Goal: Information Seeking & Learning: Learn about a topic

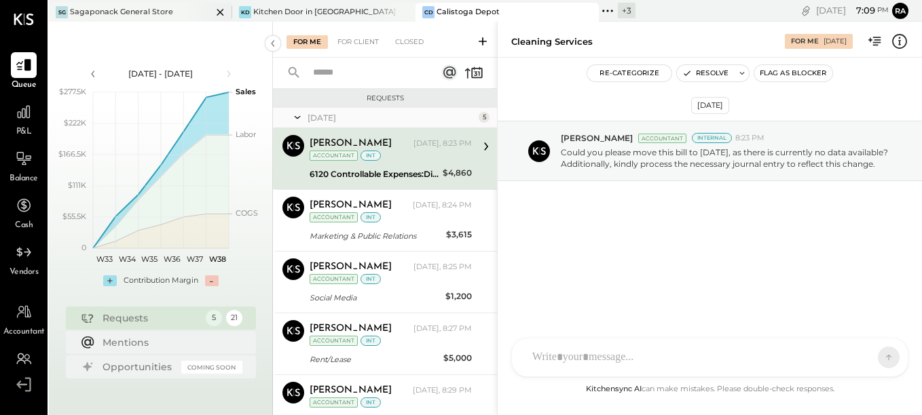
click at [95, 6] on div "SG Sagaponack General Store" at bounding box center [130, 12] width 163 height 12
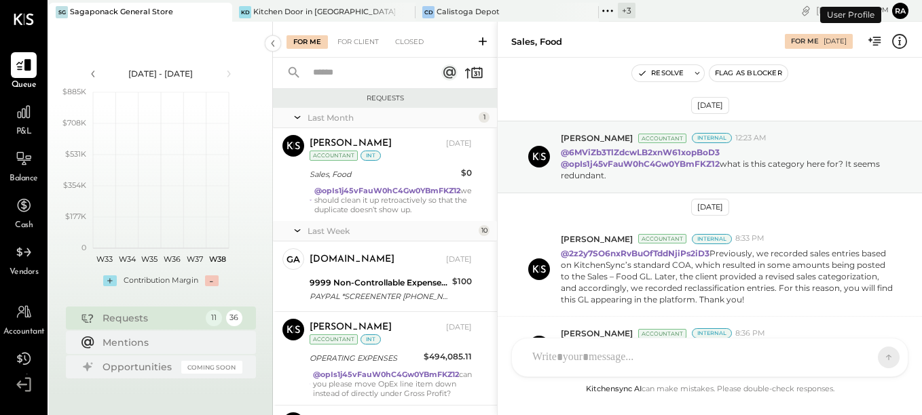
scroll to position [97, 0]
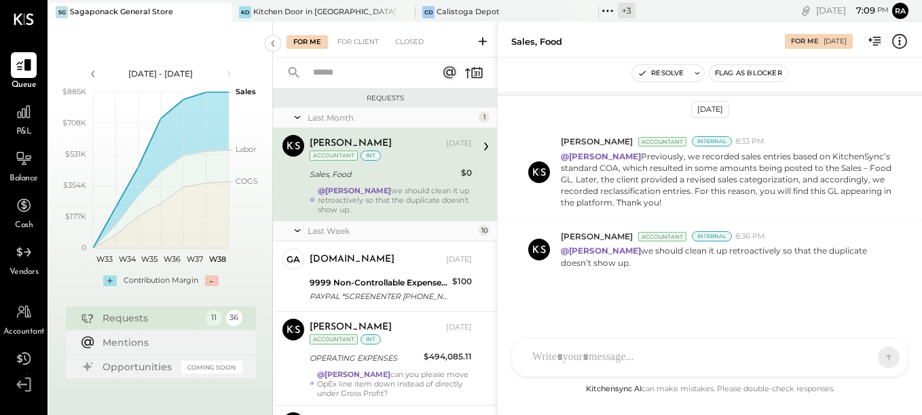
click at [378, 177] on div "Sales, Food" at bounding box center [383, 175] width 147 height 14
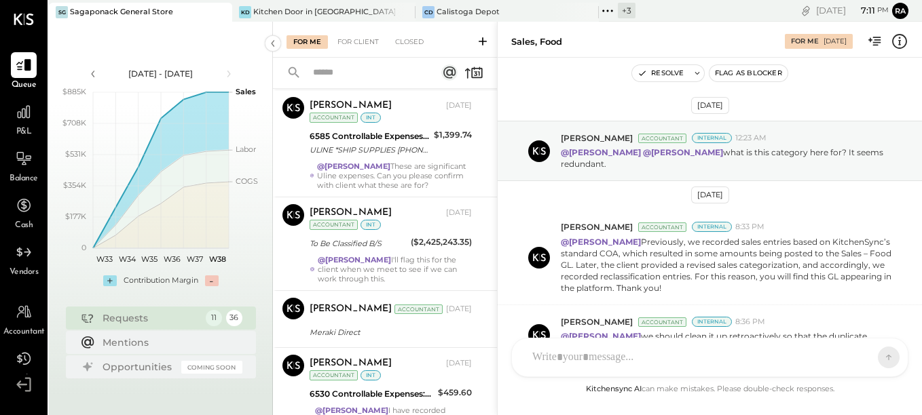
scroll to position [811, 0]
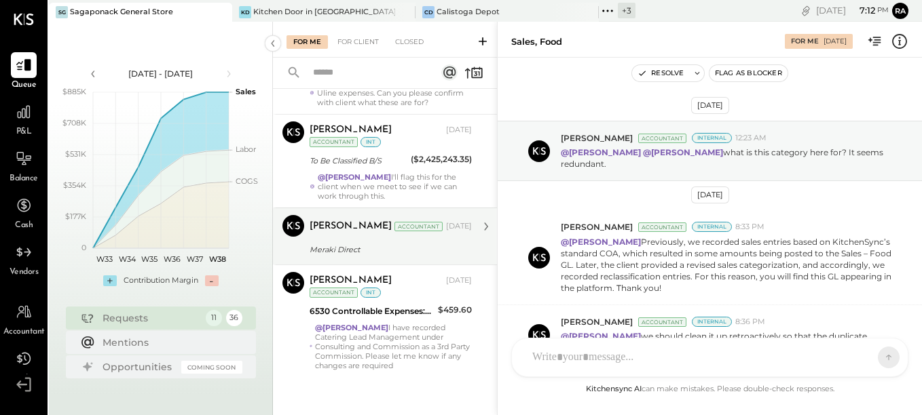
click at [373, 249] on div "Meraki Direct" at bounding box center [389, 250] width 158 height 14
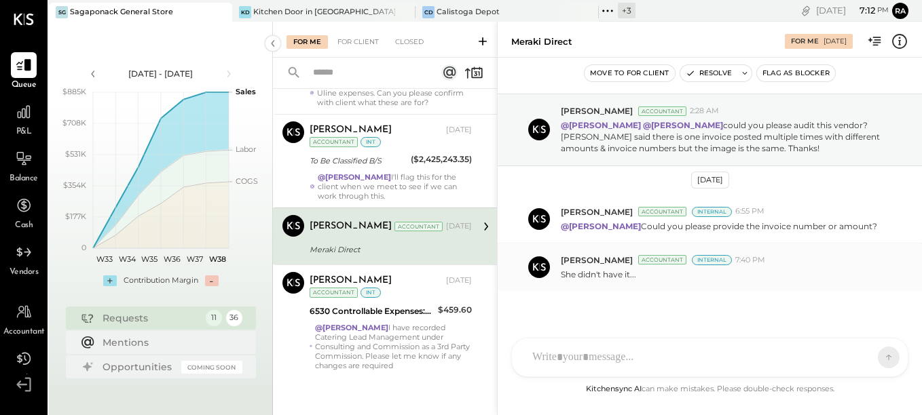
scroll to position [39, 0]
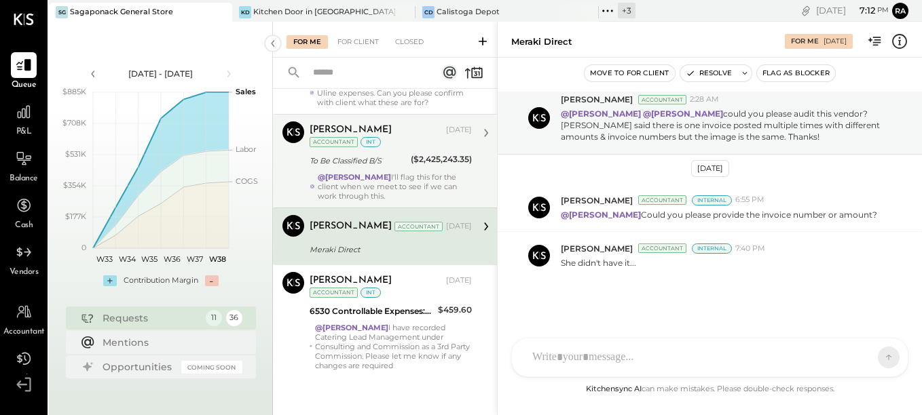
click at [375, 172] on div "@Janvi Soni I'll flag this for the client when we meet to see if we can work th…" at bounding box center [395, 186] width 154 height 29
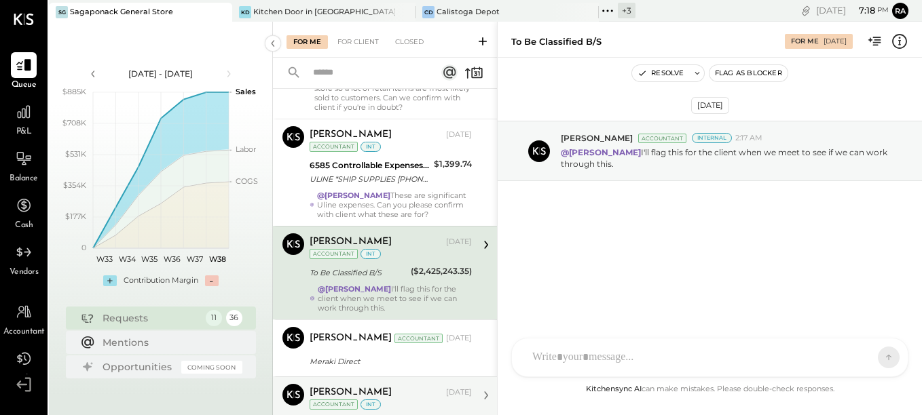
scroll to position [675, 0]
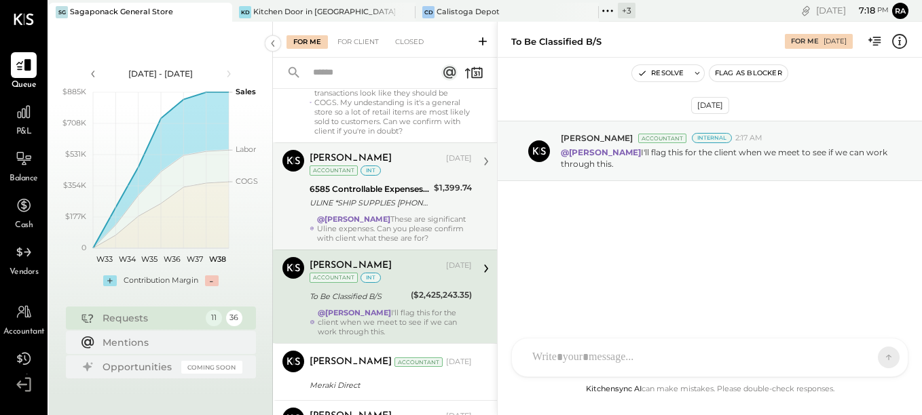
click at [370, 221] on div "@Janvi Soni These are significant Uline expenses. Can you please confirm with c…" at bounding box center [394, 229] width 155 height 29
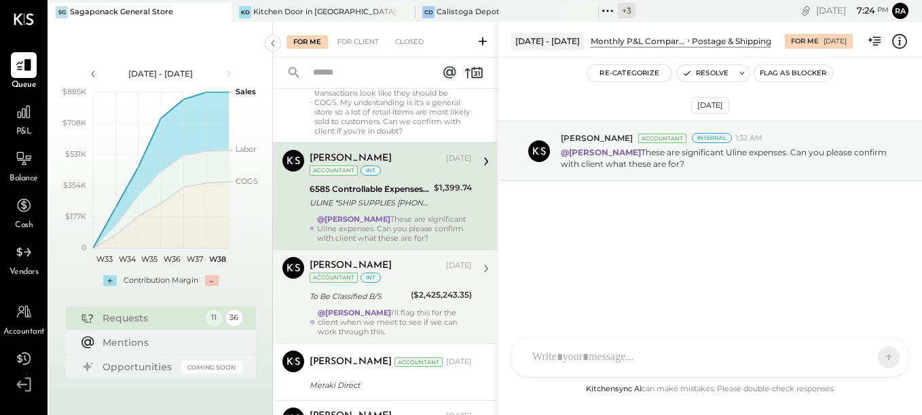
scroll to position [811, 0]
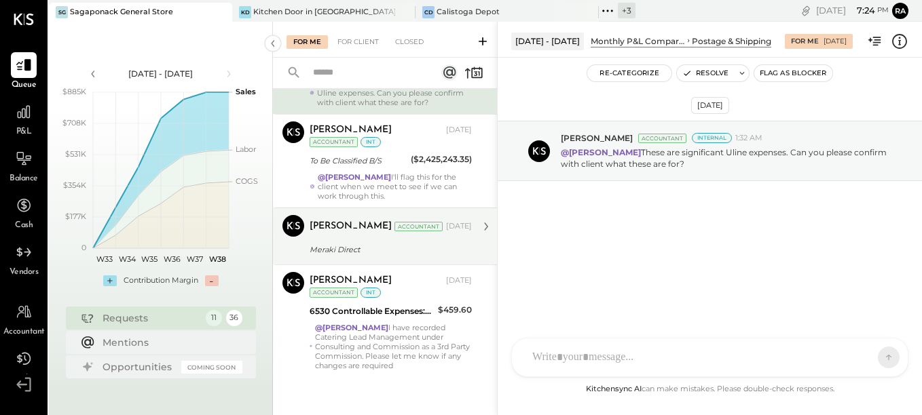
click at [369, 246] on div "Meraki Direct" at bounding box center [389, 250] width 158 height 14
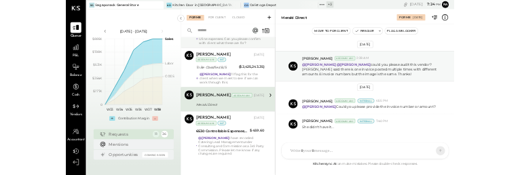
scroll to position [39, 0]
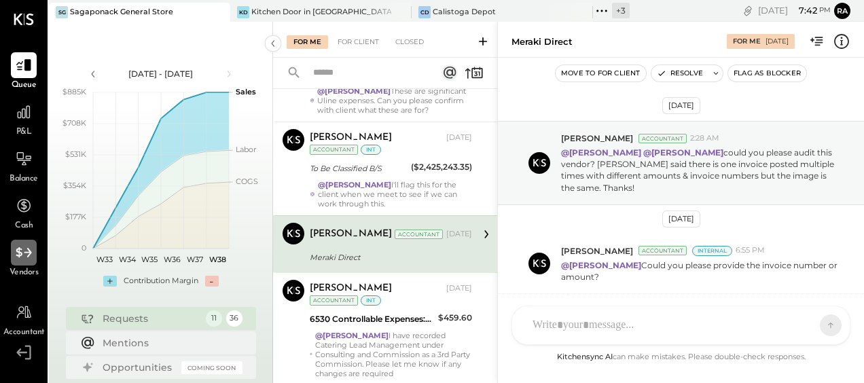
click at [21, 263] on div at bounding box center [24, 253] width 26 height 26
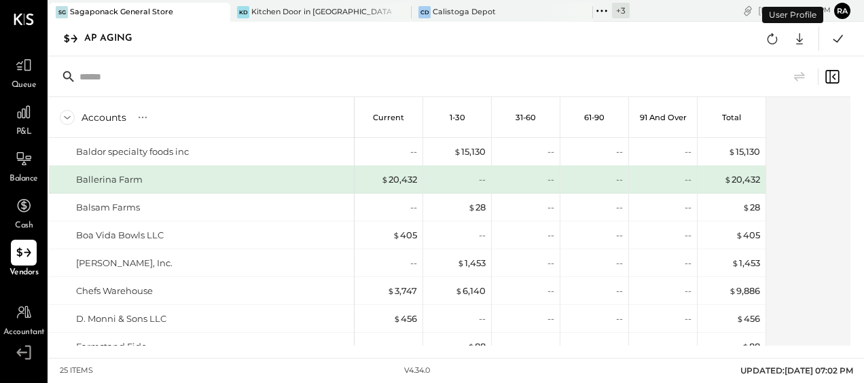
click at [138, 64] on input "text" at bounding box center [186, 76] width 214 height 24
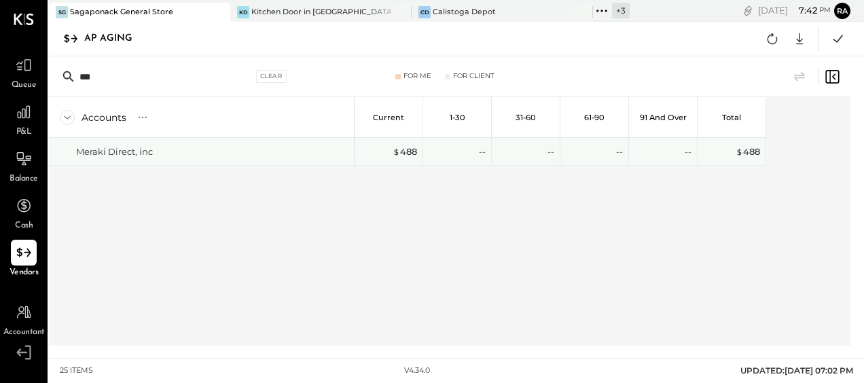
type input "***"
click at [128, 147] on div "Meraki Direct, inc" at bounding box center [114, 151] width 77 height 13
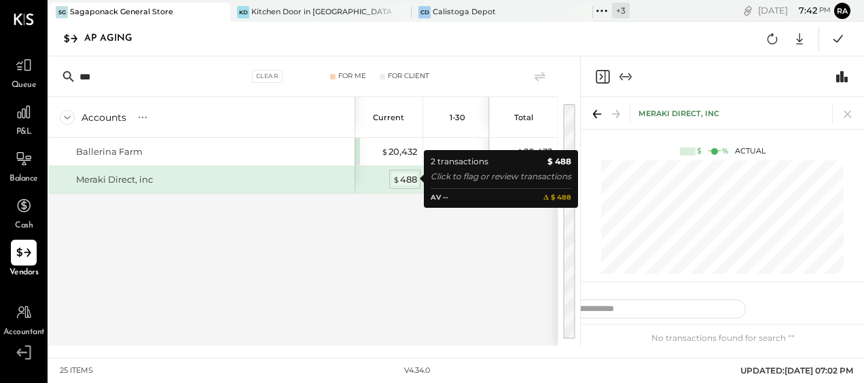
click at [399, 174] on span "$" at bounding box center [395, 179] width 7 height 11
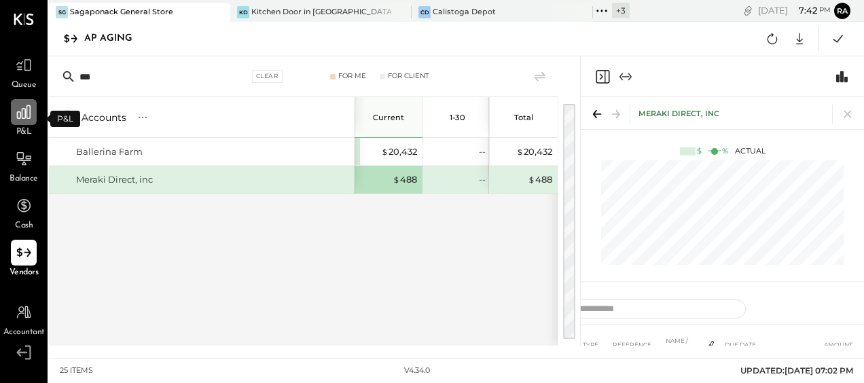
click at [22, 124] on div at bounding box center [24, 112] width 26 height 26
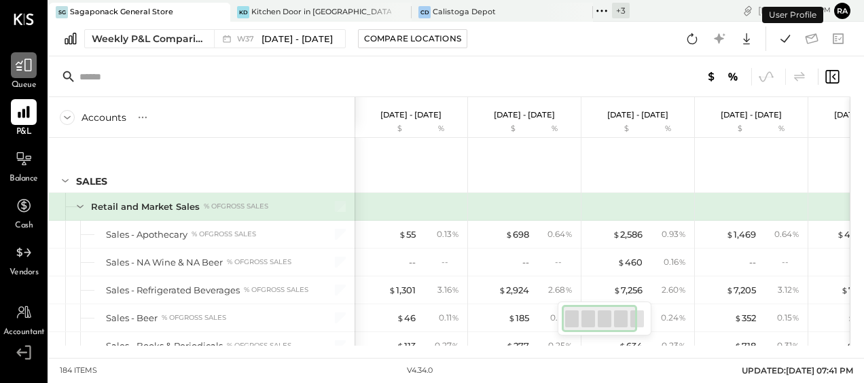
click at [34, 73] on div at bounding box center [24, 65] width 26 height 26
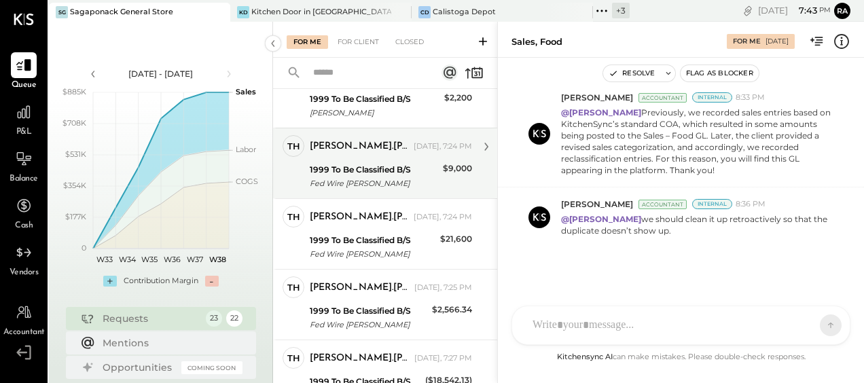
scroll to position [1697, 0]
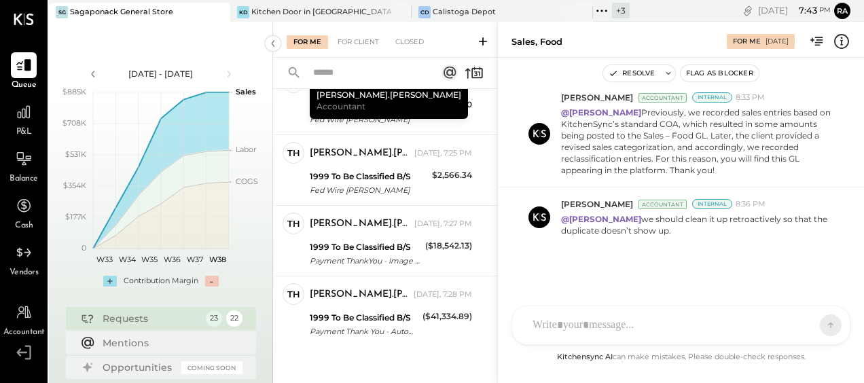
click at [152, 11] on div "Sagaponack General Store" at bounding box center [121, 12] width 103 height 11
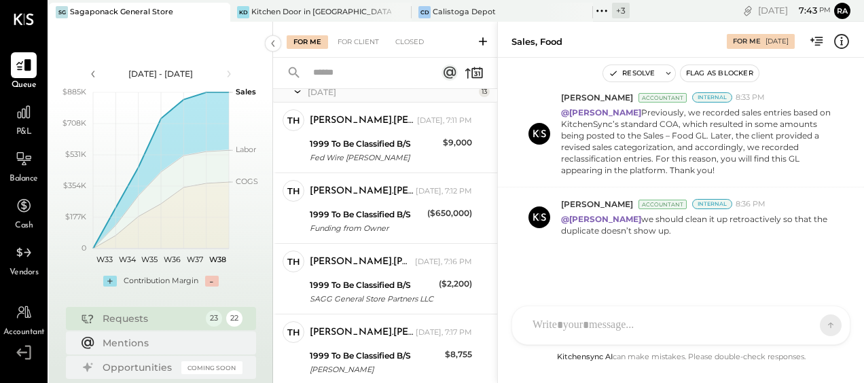
scroll to position [1290, 0]
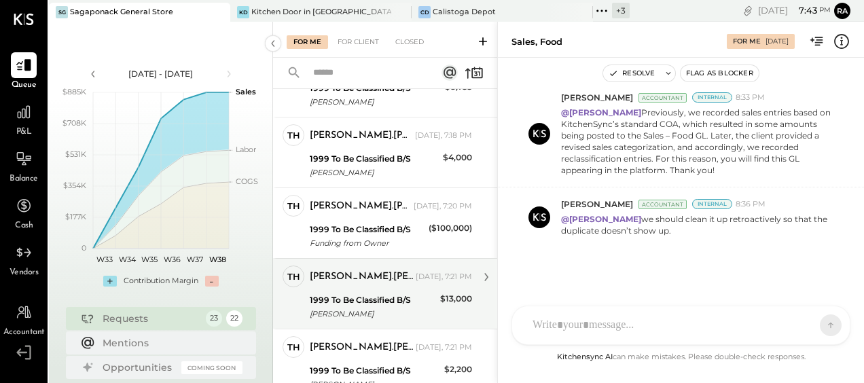
click at [372, 295] on div "1999 To Be Classified B/S Daniel Eddy" at bounding box center [373, 307] width 126 height 30
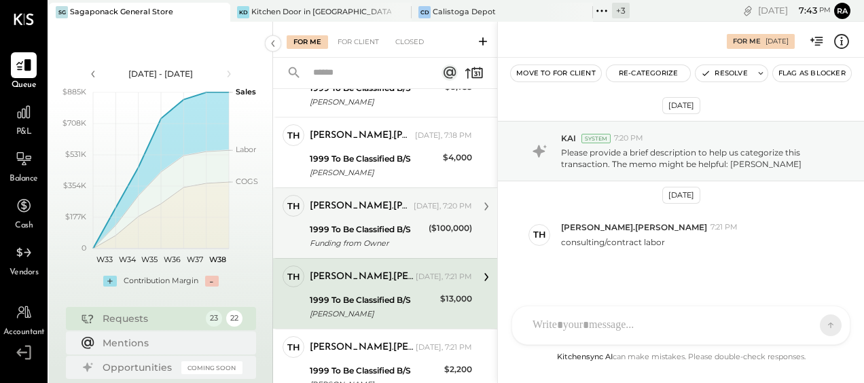
click at [356, 218] on div "Thomas.Murphy Today, 7:20 PM" at bounding box center [391, 206] width 162 height 23
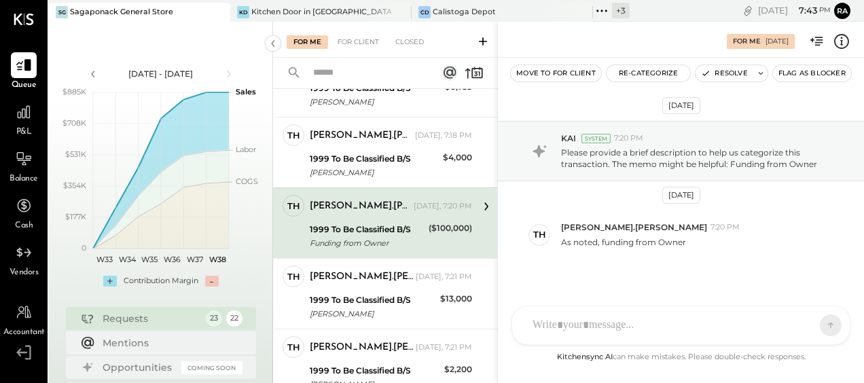
scroll to position [10, 0]
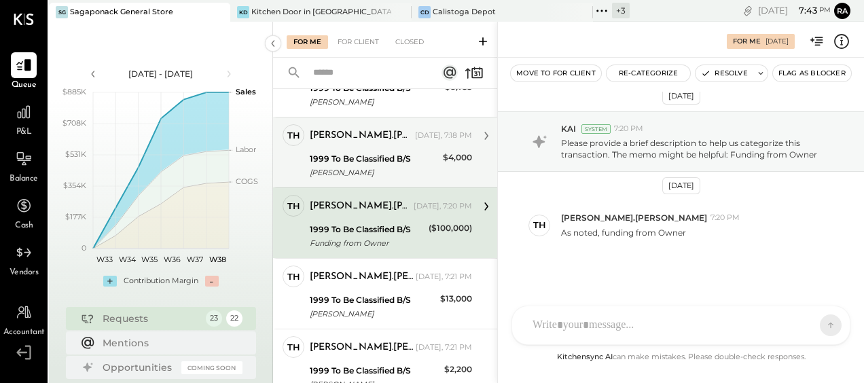
click at [355, 172] on div "Daniel Eddy" at bounding box center [374, 173] width 129 height 14
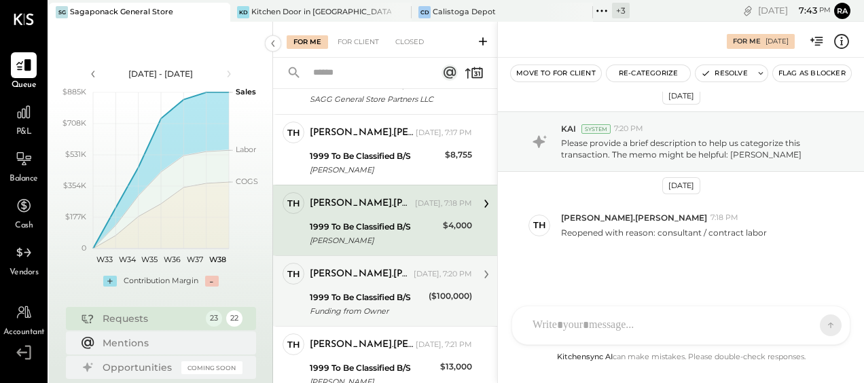
scroll to position [1154, 0]
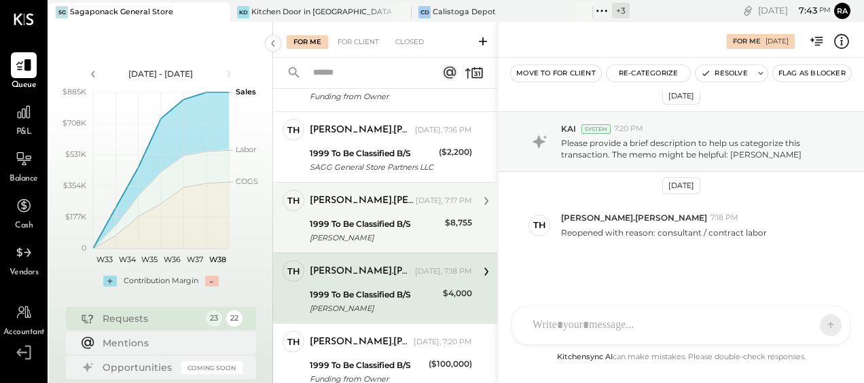
click at [348, 243] on div "Britton Bistrian" at bounding box center [375, 238] width 131 height 14
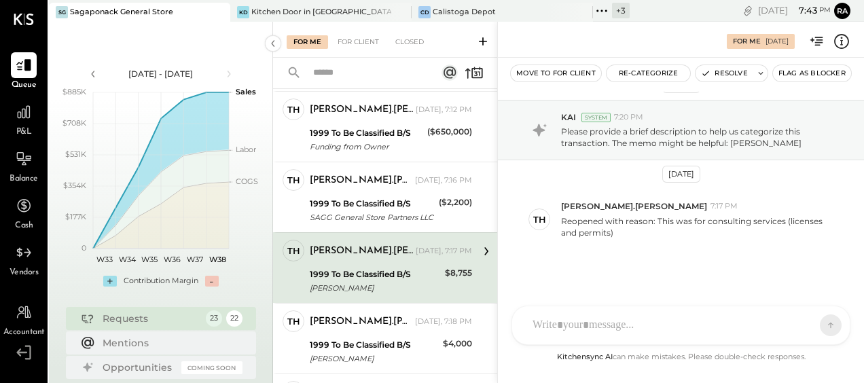
scroll to position [1086, 0]
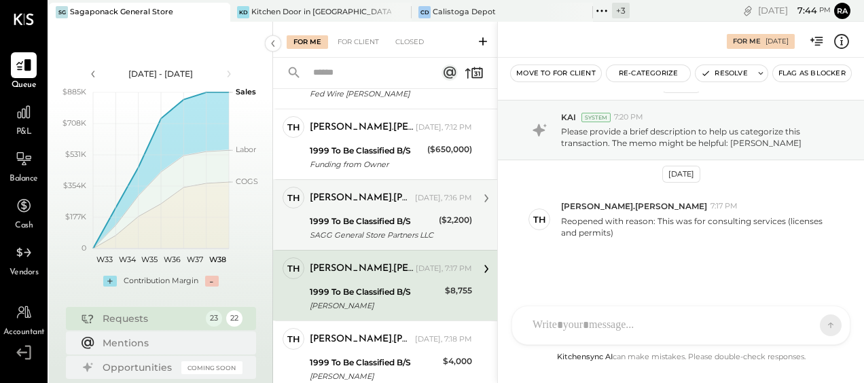
click at [343, 223] on div "1999 To Be Classified B/S" at bounding box center [372, 222] width 125 height 14
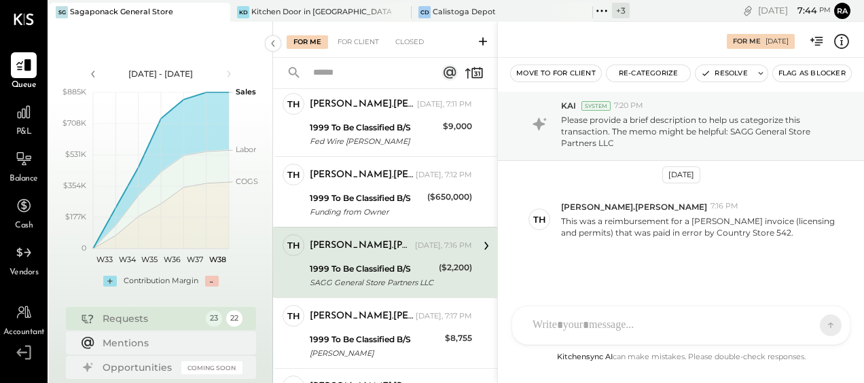
scroll to position [1018, 0]
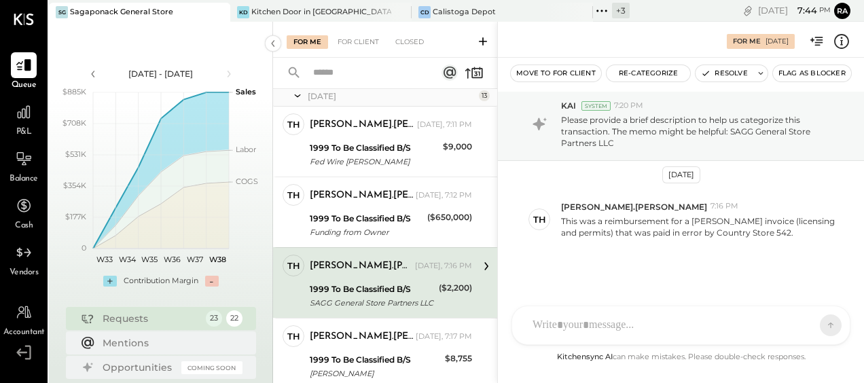
click at [344, 223] on div "1999 To Be Classified B/S" at bounding box center [366, 219] width 113 height 14
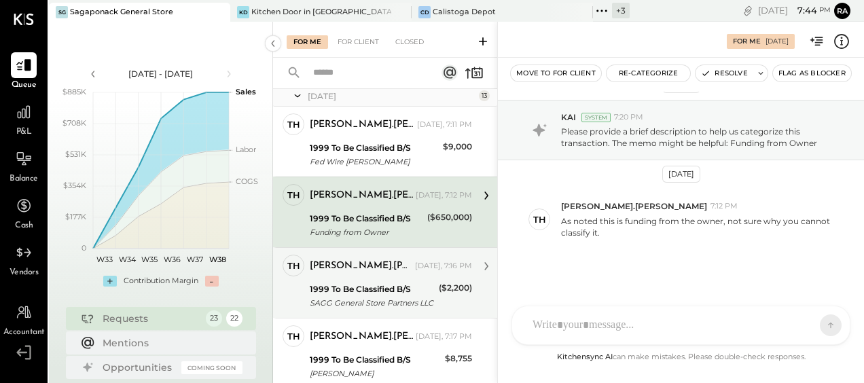
scroll to position [950, 0]
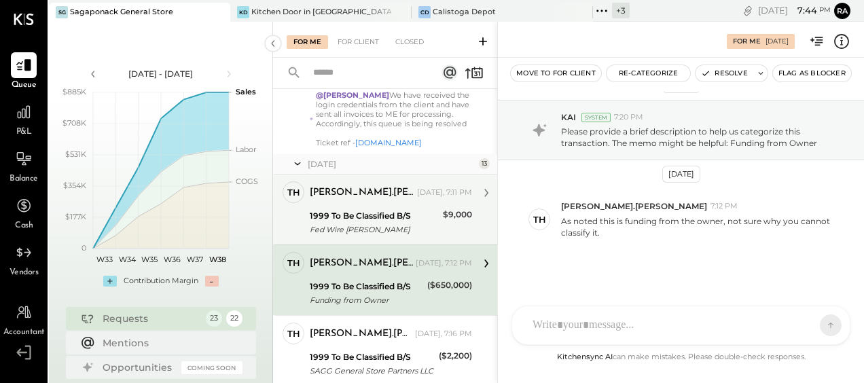
click at [364, 232] on div "Fed Wire Damian Franqui" at bounding box center [374, 230] width 129 height 14
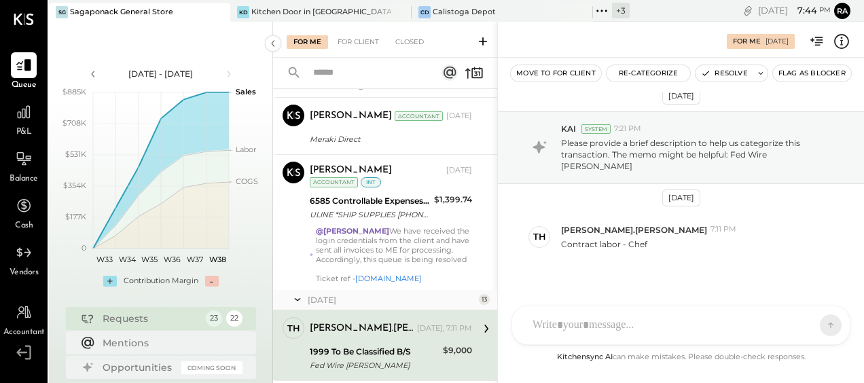
scroll to position [747, 0]
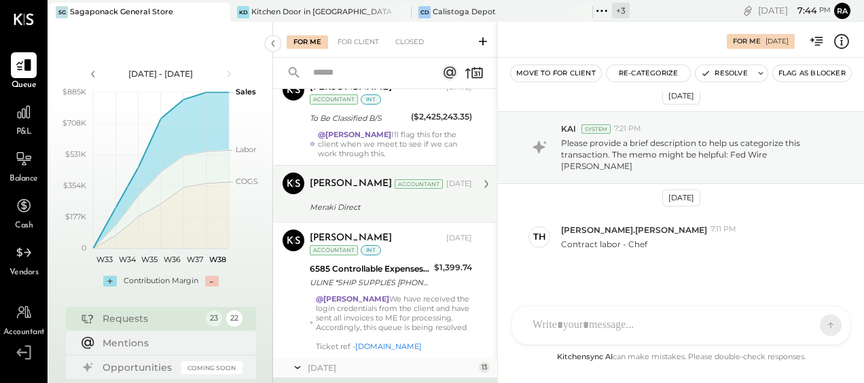
click at [367, 200] on div "Meraki Direct" at bounding box center [389, 207] width 158 height 14
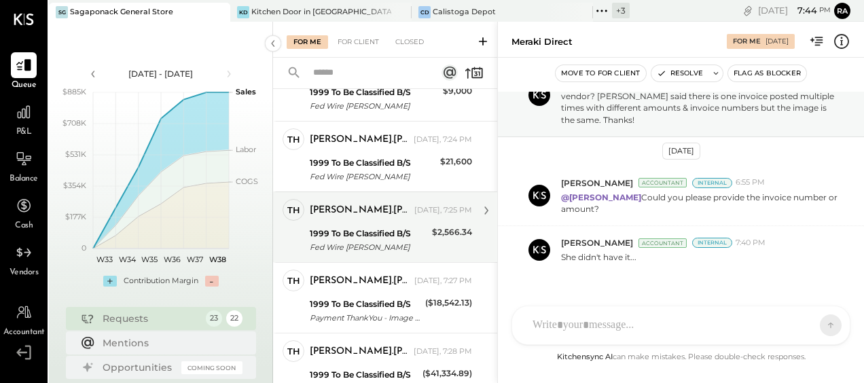
scroll to position [1697, 0]
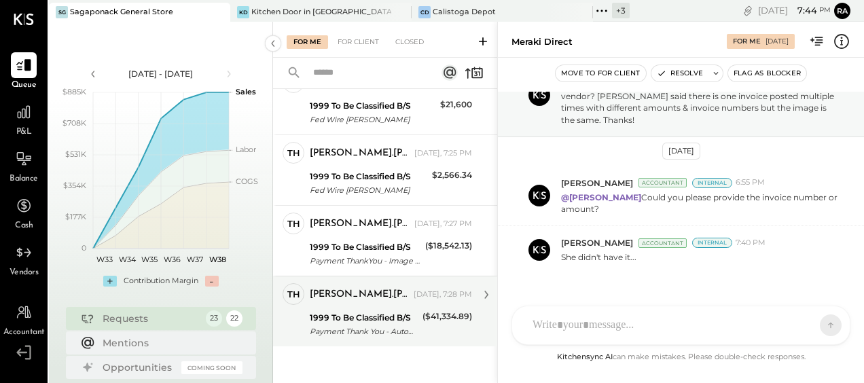
click at [424, 333] on div "($41,334.89)" at bounding box center [447, 325] width 50 height 30
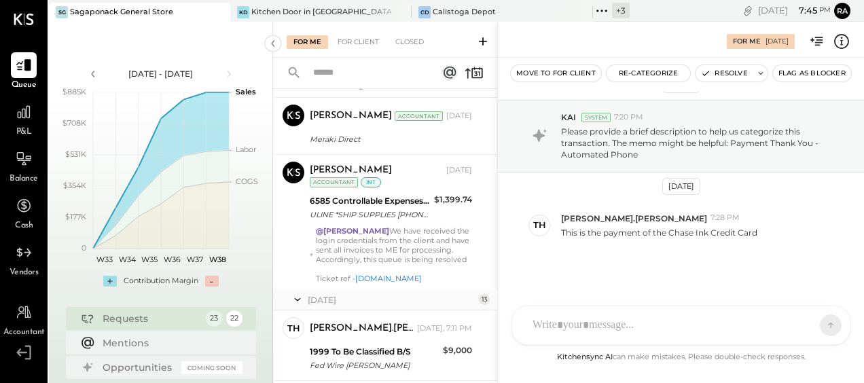
scroll to position [814, 0]
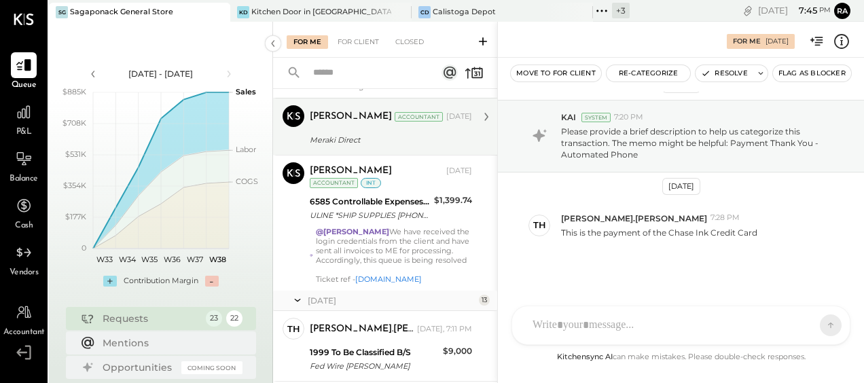
click at [368, 136] on div "Meraki Direct" at bounding box center [389, 140] width 158 height 14
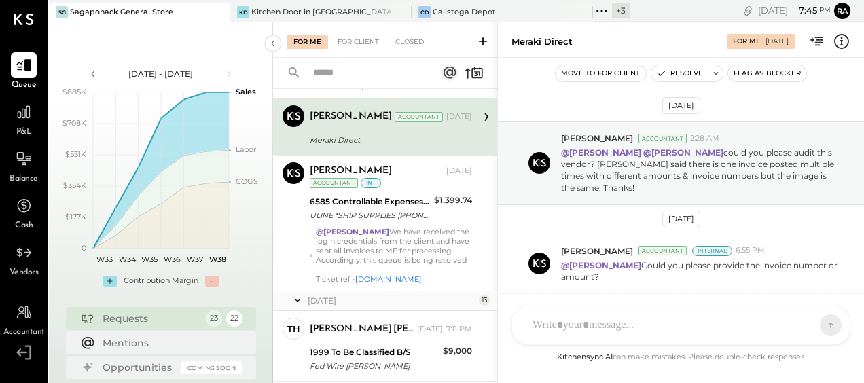
scroll to position [68, 0]
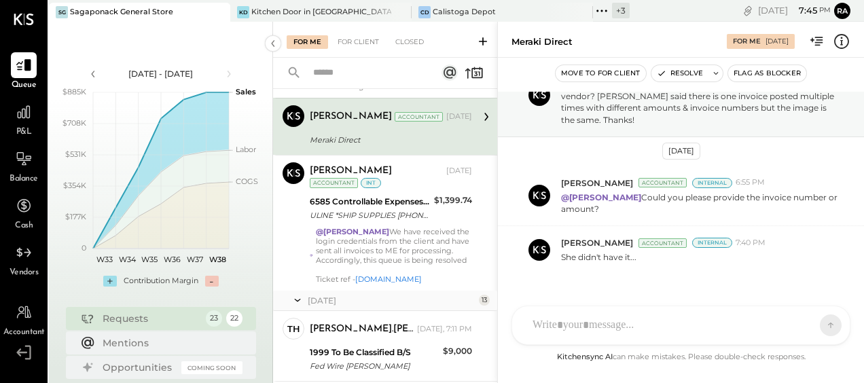
click at [680, 323] on div at bounding box center [668, 325] width 286 height 30
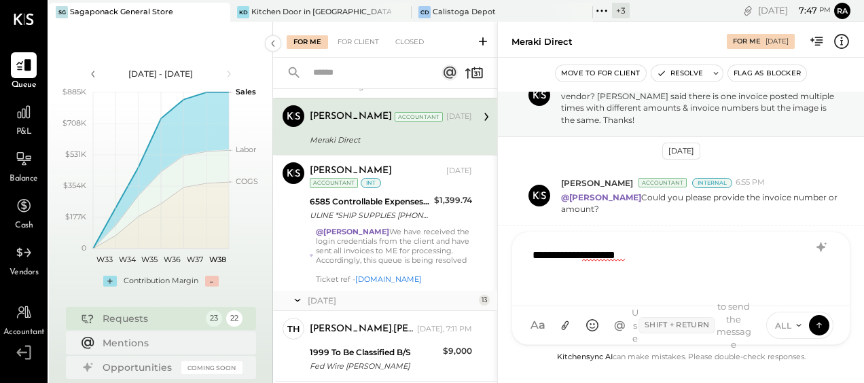
click at [646, 259] on div "**********" at bounding box center [680, 267] width 311 height 54
click at [699, 257] on div "**********" at bounding box center [680, 267] width 311 height 54
click at [715, 253] on div "**********" at bounding box center [680, 267] width 311 height 54
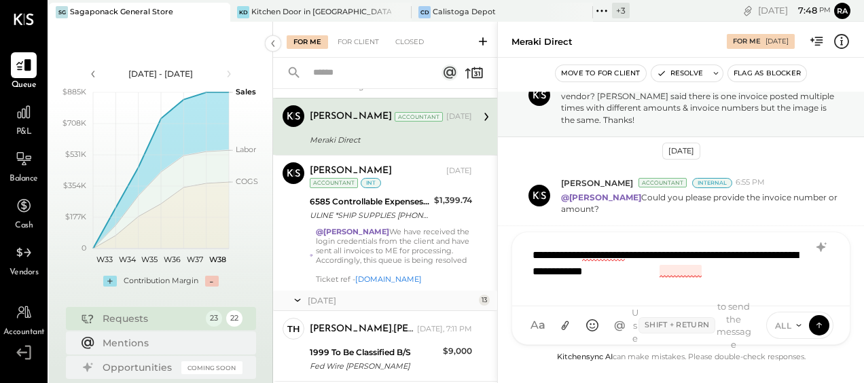
click at [670, 272] on div "**********" at bounding box center [680, 267] width 311 height 54
click at [711, 278] on div "**********" at bounding box center [680, 267] width 311 height 54
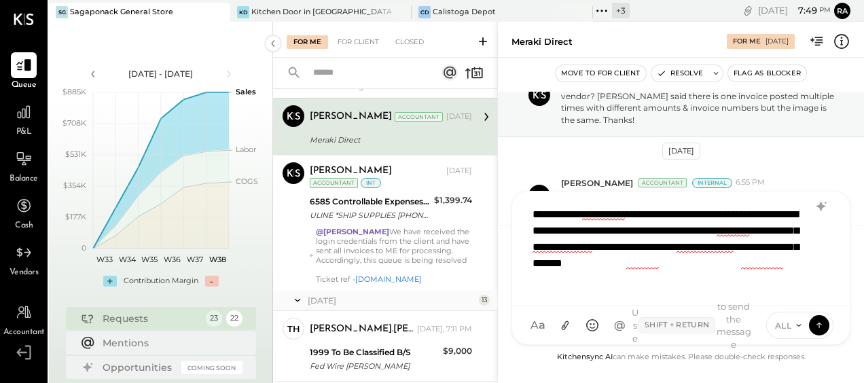
click at [705, 265] on div "**********" at bounding box center [680, 247] width 311 height 95
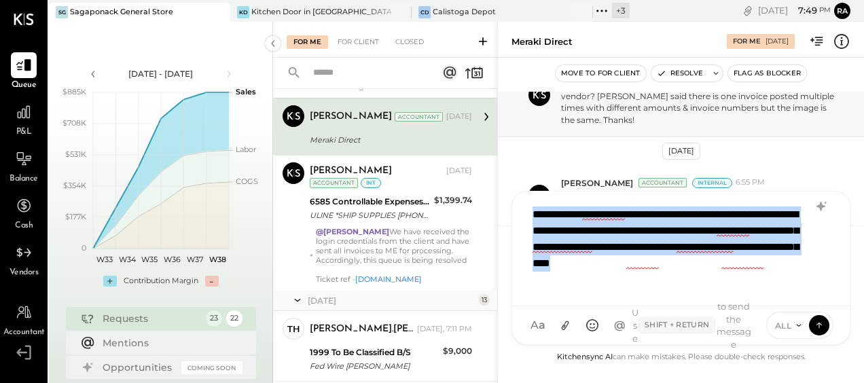
drag, startPoint x: 605, startPoint y: 278, endPoint x: 525, endPoint y: 216, distance: 101.2
click at [525, 216] on div "**********" at bounding box center [680, 247] width 311 height 95
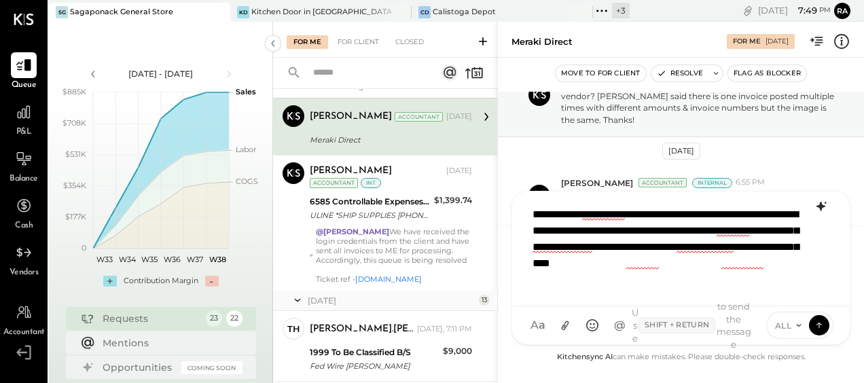
click at [819, 205] on icon at bounding box center [820, 207] width 9 height 10
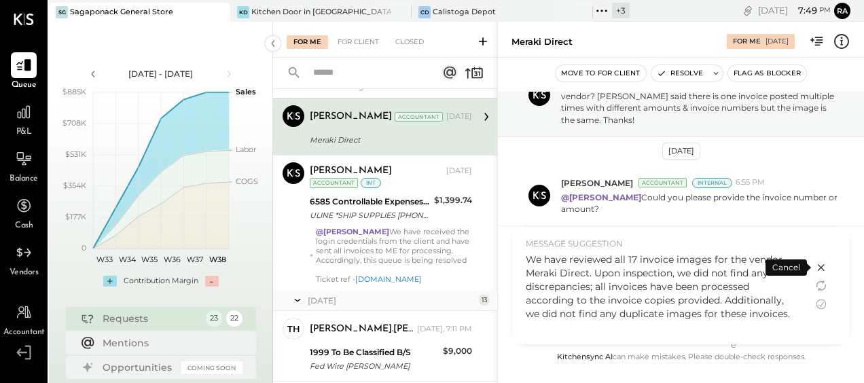
click at [699, 288] on div "We have reviewed all 17 invoice images for the vendor Meraki Direct. Upon inspe…" at bounding box center [662, 287] width 274 height 68
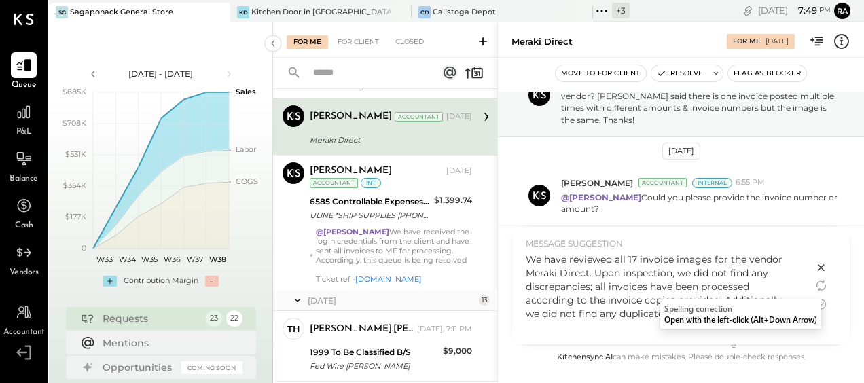
click at [731, 284] on div "We have reviewed all 17 invoice images for the vendor Meraki Direct. Upon inspe…" at bounding box center [662, 287] width 274 height 68
click at [625, 297] on div "We have reviewed all 17 invoice images for the vendor Meraki Direct. Upon inspe…" at bounding box center [662, 287] width 274 height 68
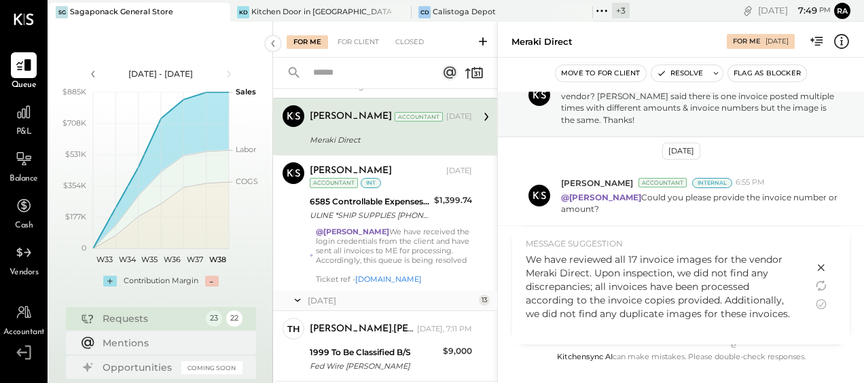
click at [582, 314] on div "We have reviewed all 17 invoice images for the vendor Meraki Direct. Upon inspe…" at bounding box center [662, 287] width 274 height 68
click at [584, 315] on div "We have reviewed all 17 invoice images for the vendor Meraki Direct. Upon inspe…" at bounding box center [662, 287] width 274 height 68
click at [819, 300] on icon at bounding box center [821, 304] width 10 height 10
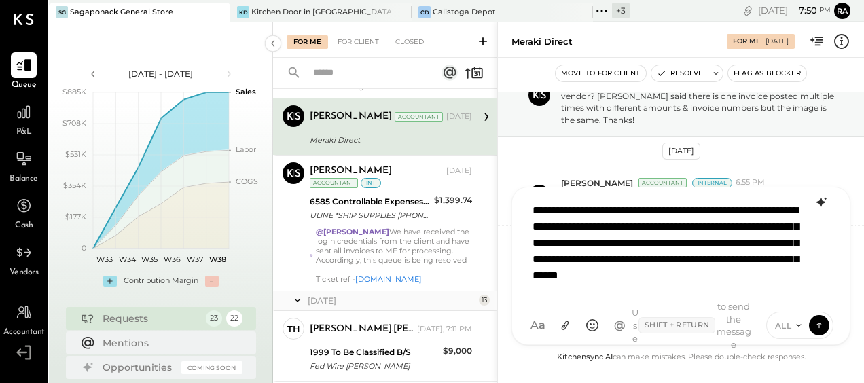
click at [581, 296] on div "**********" at bounding box center [680, 247] width 310 height 102
click at [695, 288] on div "**********" at bounding box center [680, 247] width 310 height 102
click at [691, 289] on div "**********" at bounding box center [680, 247] width 310 height 102
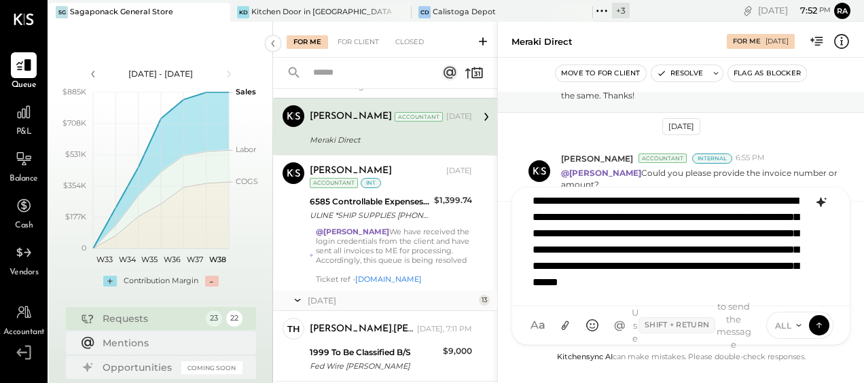
scroll to position [33, 0]
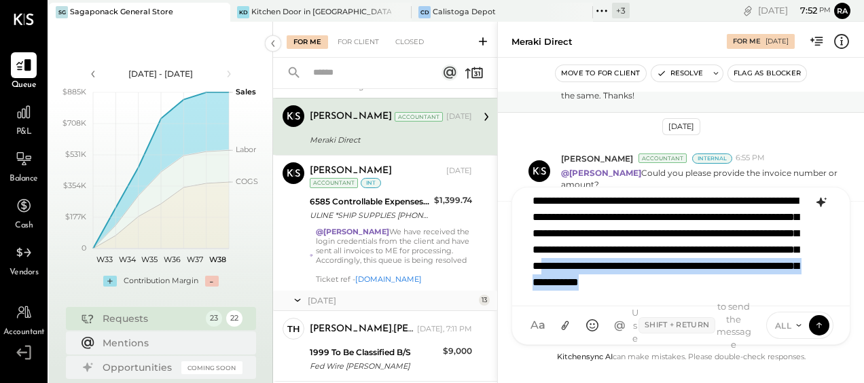
drag, startPoint x: 673, startPoint y: 261, endPoint x: 679, endPoint y: 284, distance: 23.7
click at [679, 284] on div "**********" at bounding box center [680, 247] width 310 height 102
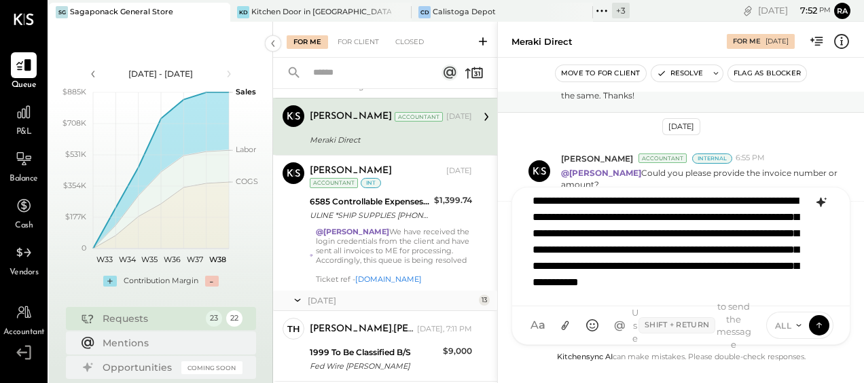
click at [819, 204] on icon at bounding box center [820, 203] width 9 height 10
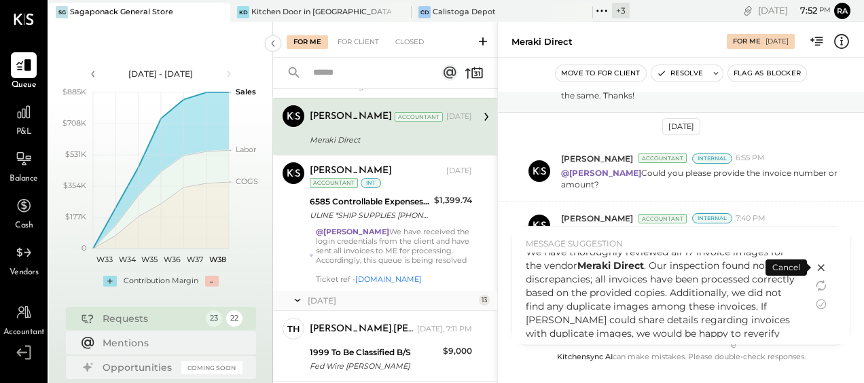
scroll to position [10, 0]
click at [816, 269] on icon at bounding box center [821, 267] width 16 height 16
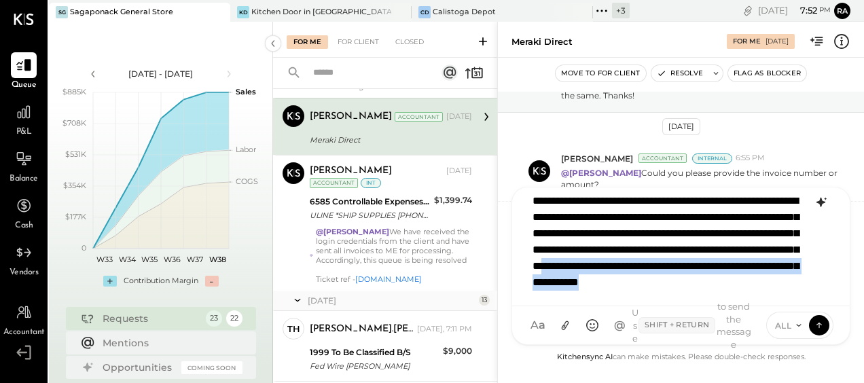
drag, startPoint x: 674, startPoint y: 263, endPoint x: 690, endPoint y: 286, distance: 28.8
click at [690, 286] on div "**********" at bounding box center [680, 247] width 310 height 102
copy div "**********"
drag, startPoint x: 669, startPoint y: 288, endPoint x: 678, endPoint y: 275, distance: 15.3
click at [669, 288] on div "**********" at bounding box center [680, 247] width 310 height 102
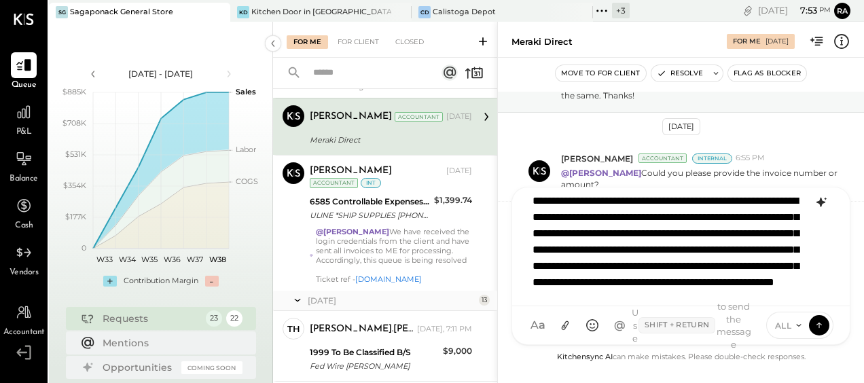
scroll to position [7, 0]
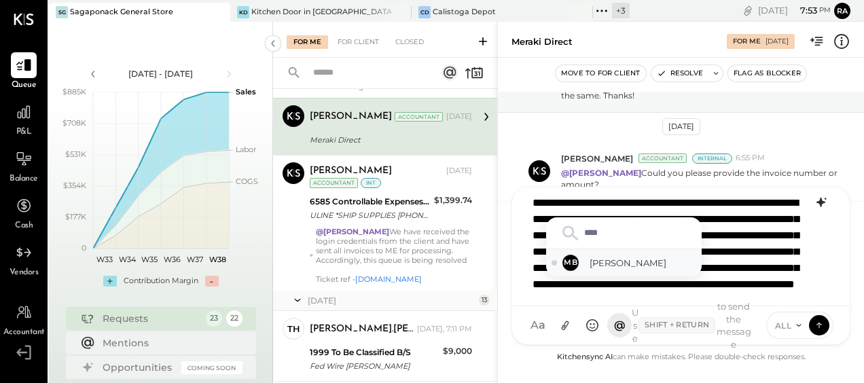
click at [625, 267] on span "[PERSON_NAME]" at bounding box center [642, 263] width 107 height 13
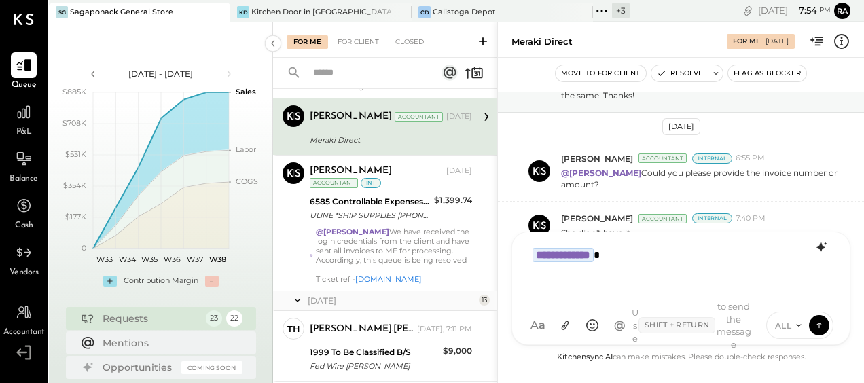
click at [638, 258] on div "**********" at bounding box center [680, 267] width 311 height 54
drag, startPoint x: 638, startPoint y: 258, endPoint x: 527, endPoint y: 257, distance: 111.3
click at [527, 257] on div "**********" at bounding box center [680, 267] width 311 height 54
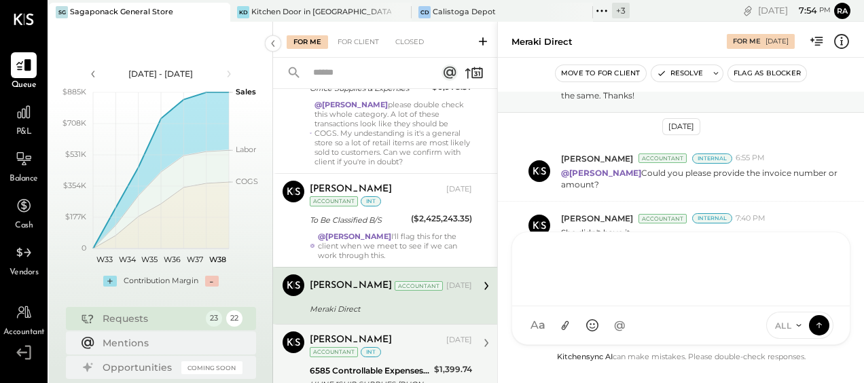
scroll to position [610, 0]
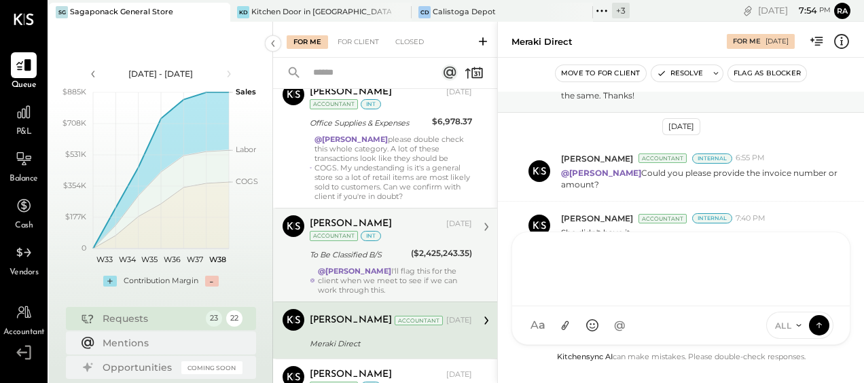
click at [373, 248] on div "To Be Classified B/S" at bounding box center [358, 255] width 97 height 14
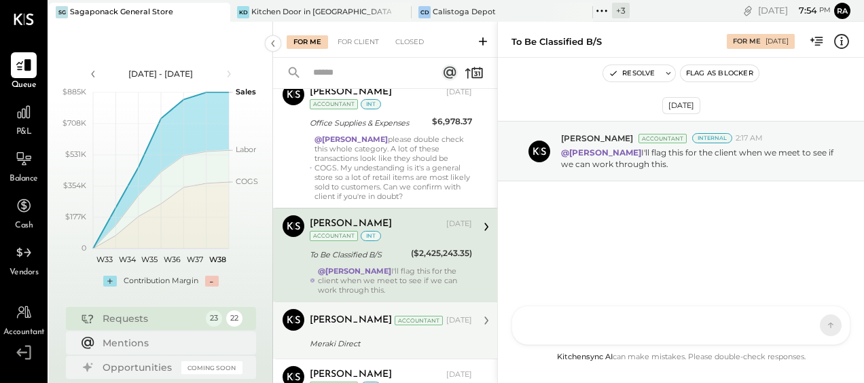
click at [360, 326] on div "Margot Bloch Accountant Sep 15, 2025" at bounding box center [391, 320] width 162 height 23
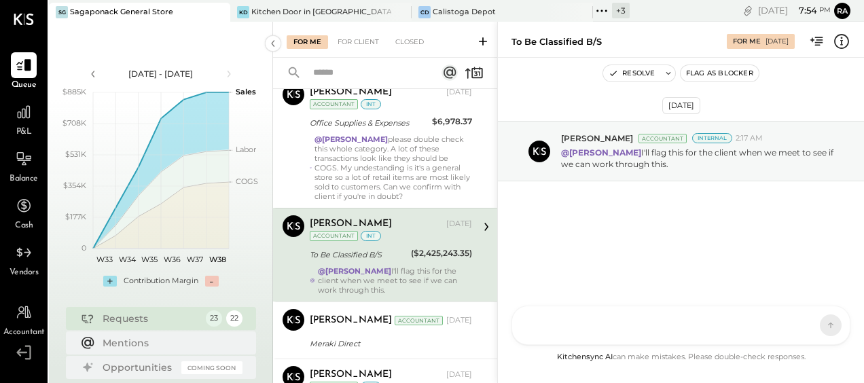
scroll to position [92, 0]
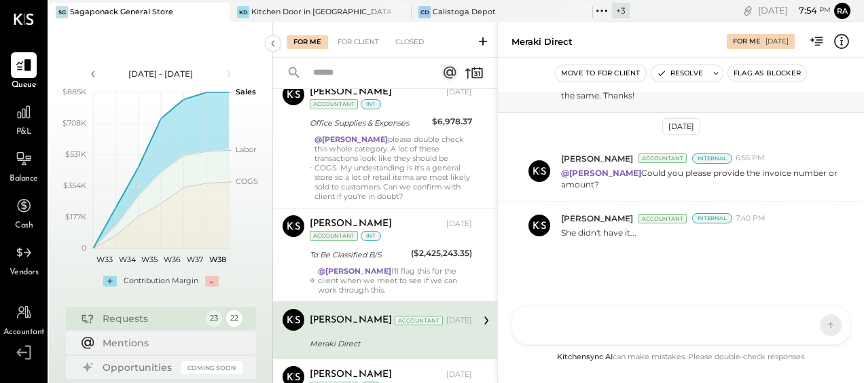
click at [568, 323] on div at bounding box center [668, 325] width 286 height 30
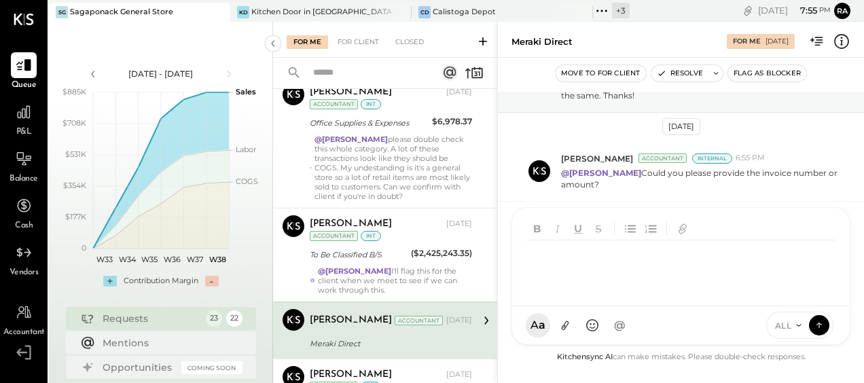
click at [656, 267] on div at bounding box center [680, 267] width 311 height 54
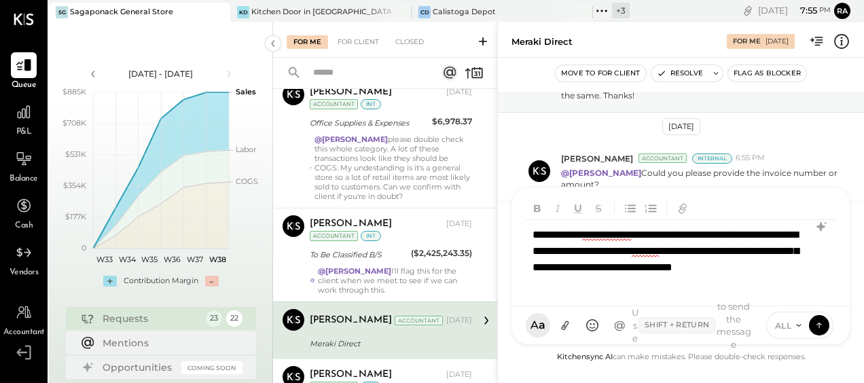
click at [673, 284] on div "**********" at bounding box center [680, 259] width 310 height 79
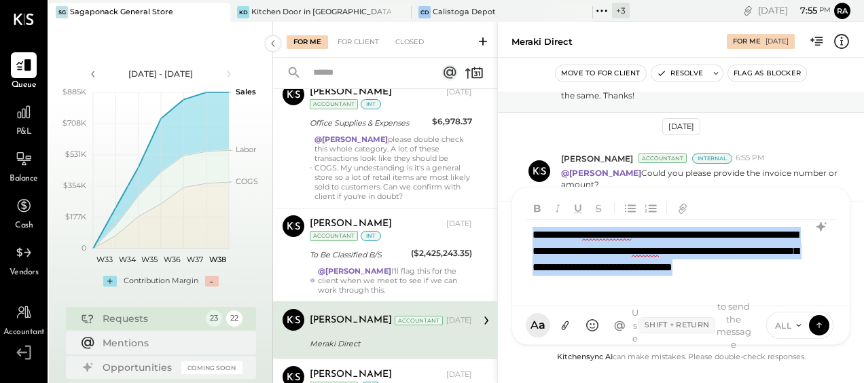
drag, startPoint x: 676, startPoint y: 285, endPoint x: 602, endPoint y: 228, distance: 93.4
click at [527, 228] on div "**********" at bounding box center [680, 259] width 310 height 79
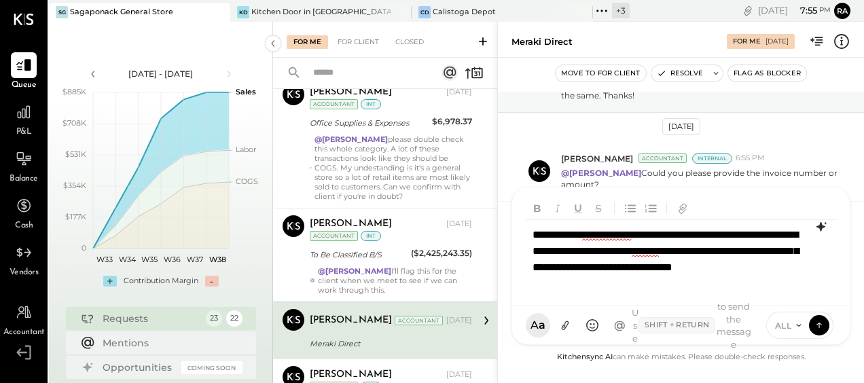
click at [815, 229] on icon at bounding box center [821, 227] width 16 height 16
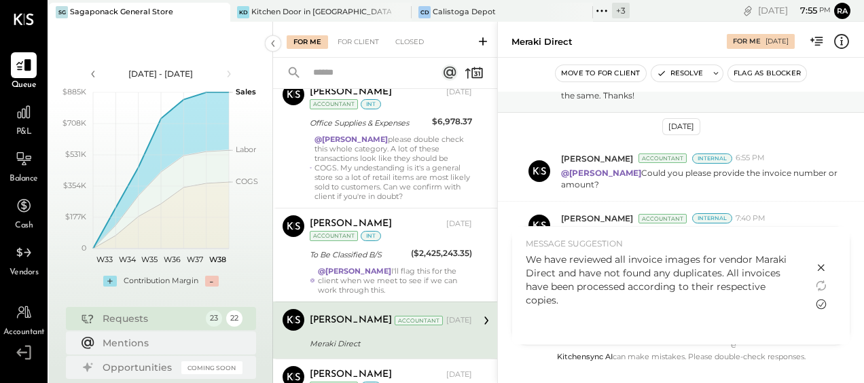
click at [821, 306] on icon at bounding box center [821, 304] width 16 height 16
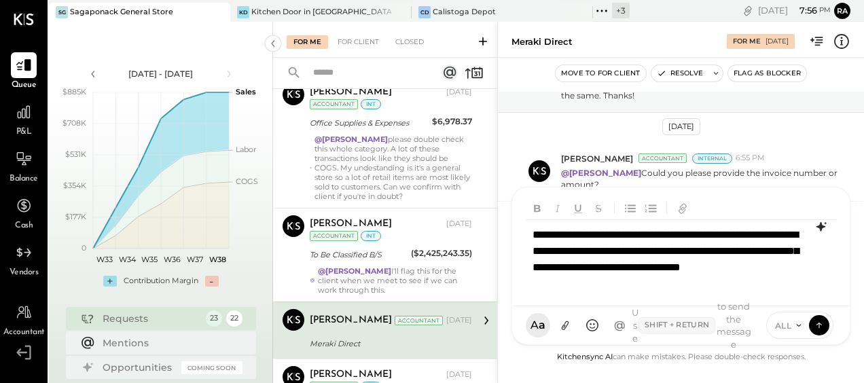
click at [589, 271] on div "**********" at bounding box center [680, 259] width 310 height 79
click at [532, 231] on div "**********" at bounding box center [680, 259] width 310 height 79
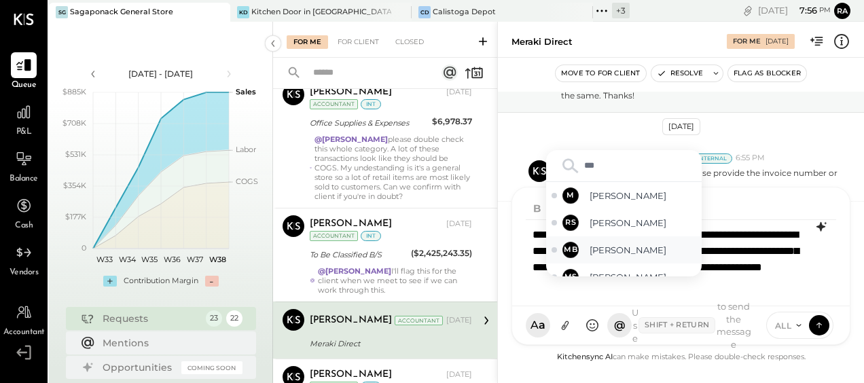
click at [607, 248] on span "[PERSON_NAME]" at bounding box center [642, 250] width 107 height 13
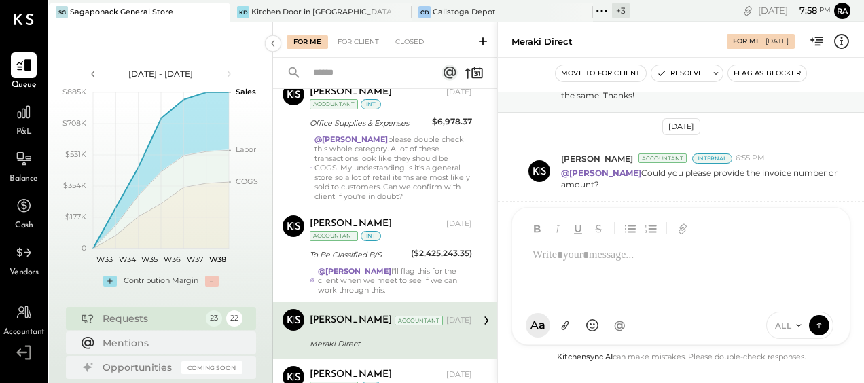
click at [618, 265] on div at bounding box center [680, 267] width 311 height 54
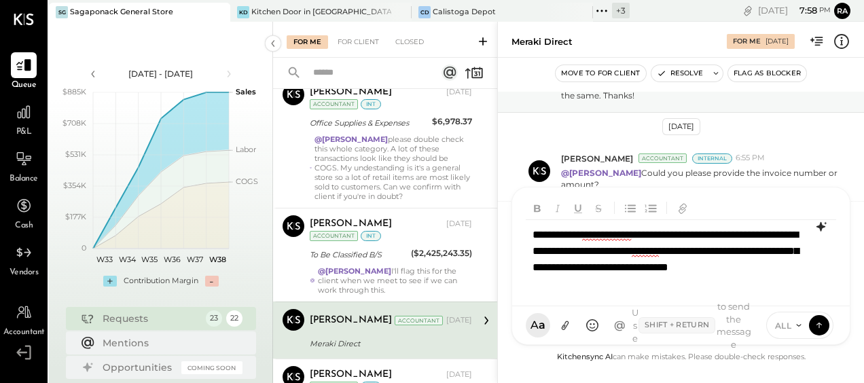
click at [817, 227] on icon at bounding box center [820, 227] width 9 height 10
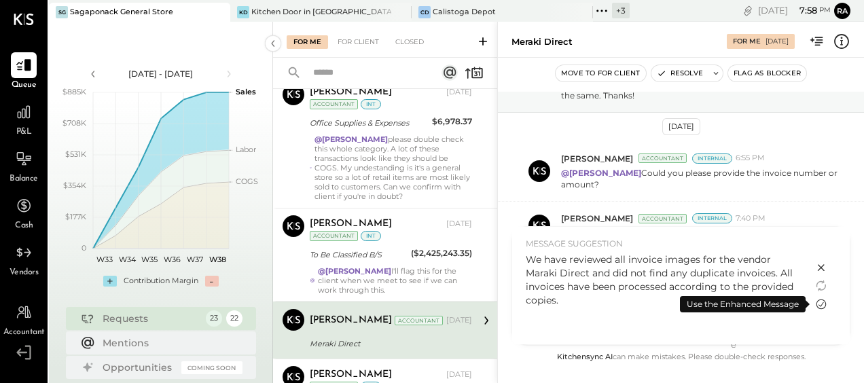
click at [820, 303] on icon at bounding box center [821, 304] width 16 height 16
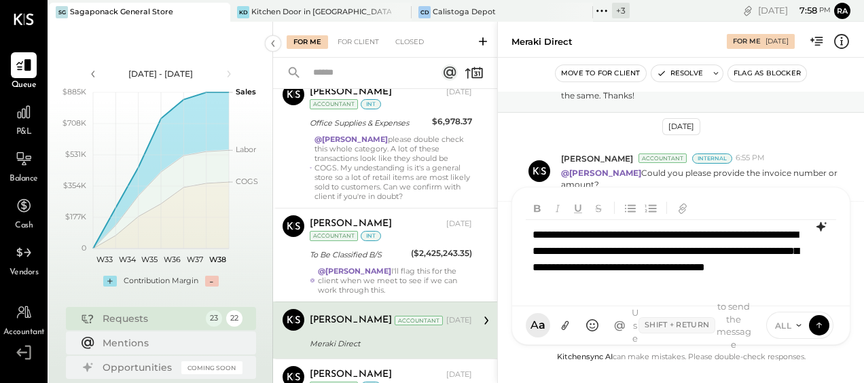
click at [585, 270] on div "**********" at bounding box center [680, 259] width 310 height 79
click at [573, 273] on div "**********" at bounding box center [680, 259] width 310 height 79
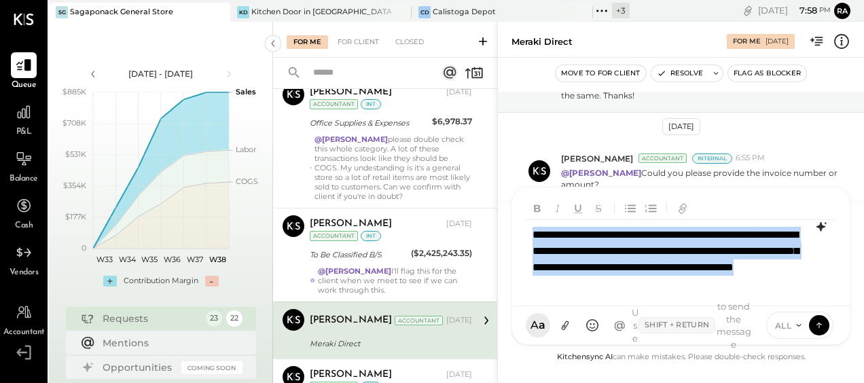
drag, startPoint x: 582, startPoint y: 303, endPoint x: 532, endPoint y: 217, distance: 99.2
click at [534, 218] on div "**********" at bounding box center [680, 255] width 310 height 119
copy div "**********"
click at [577, 303] on div "**********" at bounding box center [680, 267] width 310 height 94
drag, startPoint x: 574, startPoint y: 298, endPoint x: 536, endPoint y: 229, distance: 78.4
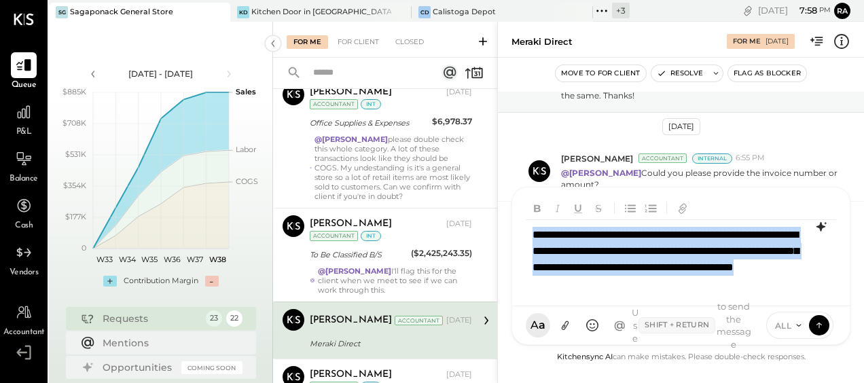
click at [536, 229] on div "**********" at bounding box center [680, 267] width 310 height 94
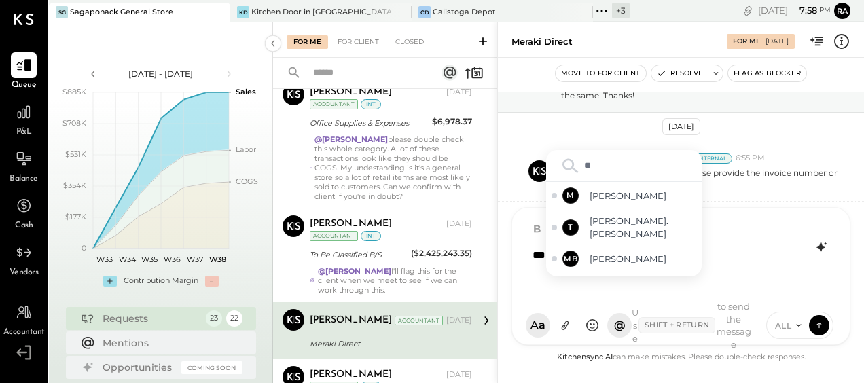
type input "***"
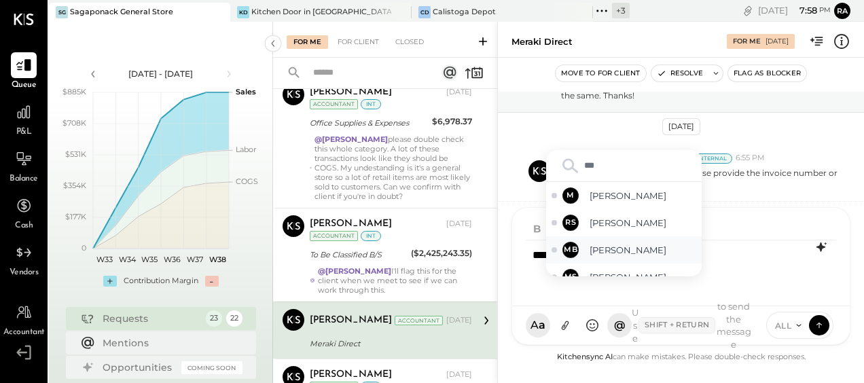
click at [626, 248] on span "[PERSON_NAME]" at bounding box center [642, 250] width 107 height 13
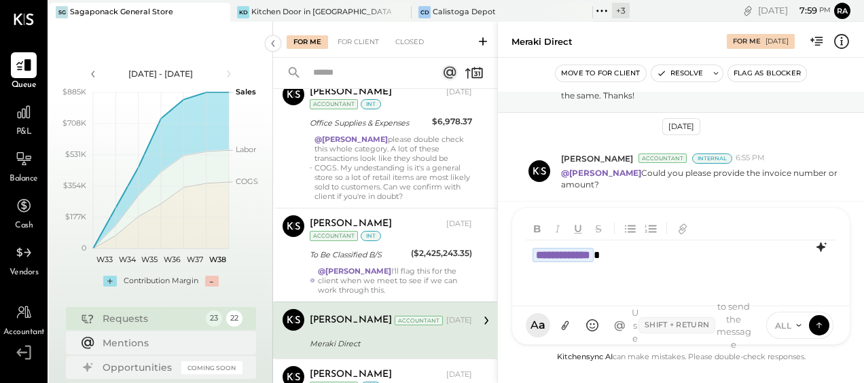
click at [659, 265] on div "**********" at bounding box center [680, 267] width 311 height 54
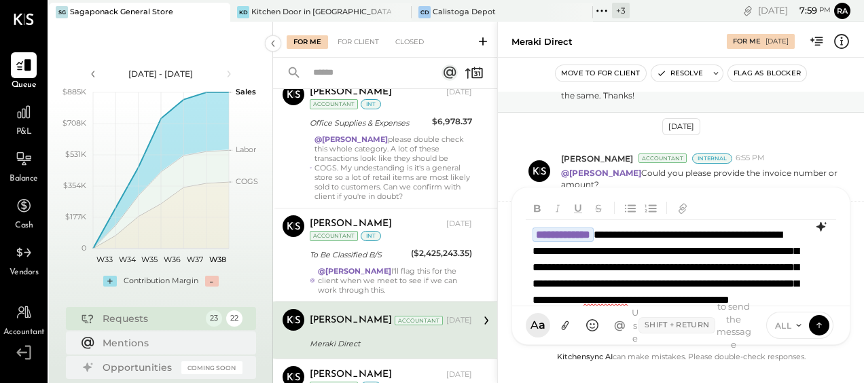
scroll to position [33, 0]
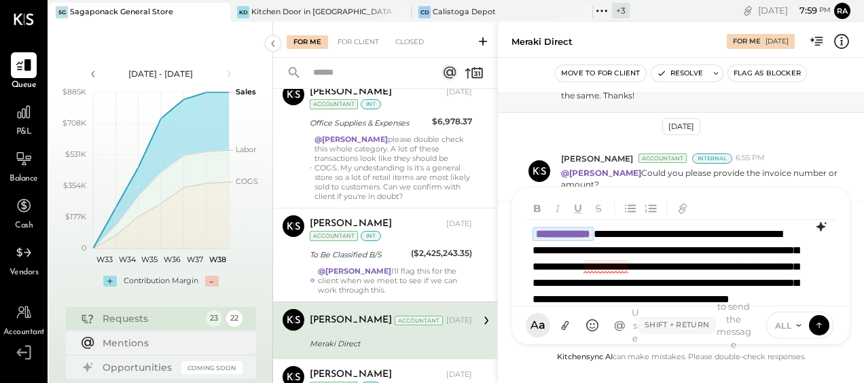
click at [620, 268] on div "**********" at bounding box center [680, 267] width 310 height 94
click at [759, 299] on div "**********" at bounding box center [680, 267] width 310 height 94
drag, startPoint x: 785, startPoint y: 300, endPoint x: 843, endPoint y: 308, distance: 58.2
click at [785, 300] on div "**********" at bounding box center [680, 267] width 310 height 94
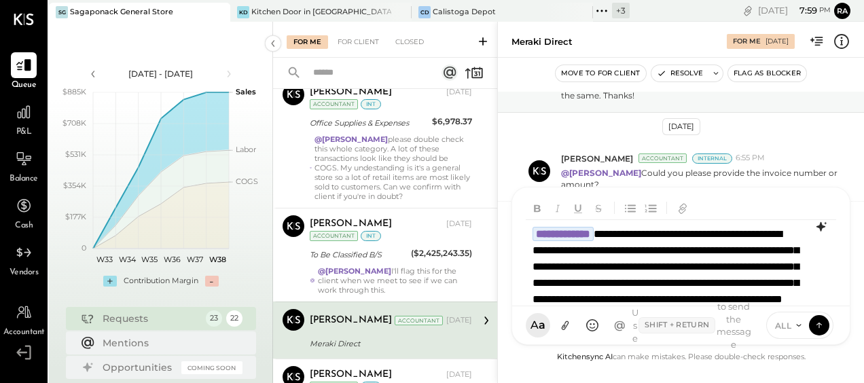
click at [795, 322] on icon at bounding box center [798, 325] width 11 height 11
click at [790, 296] on div "INTERNAL" at bounding box center [806, 291] width 80 height 22
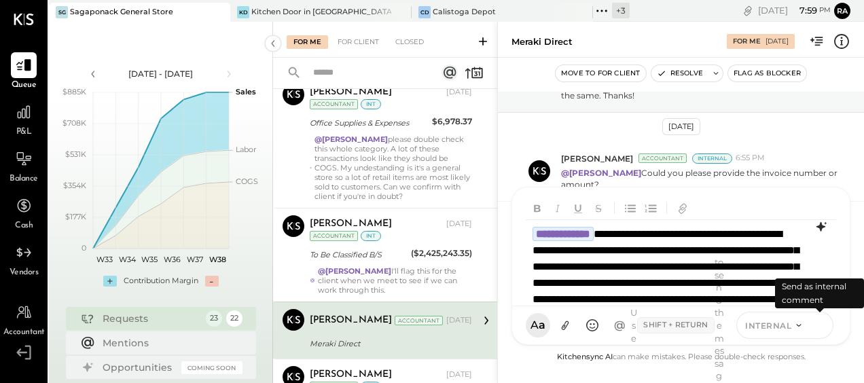
click at [819, 328] on icon at bounding box center [819, 325] width 12 height 14
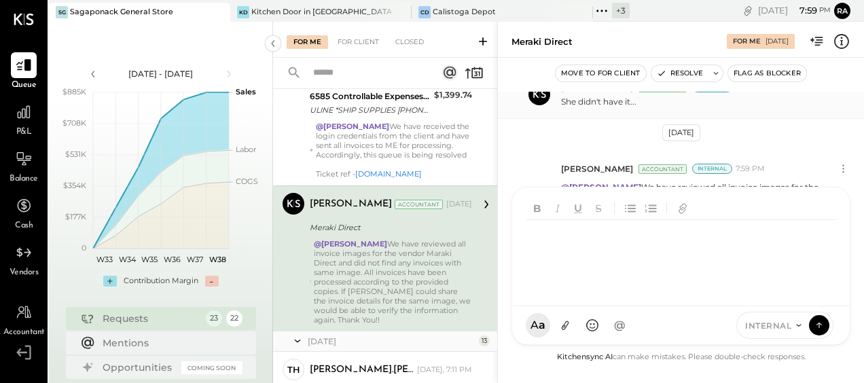
scroll to position [224, 0]
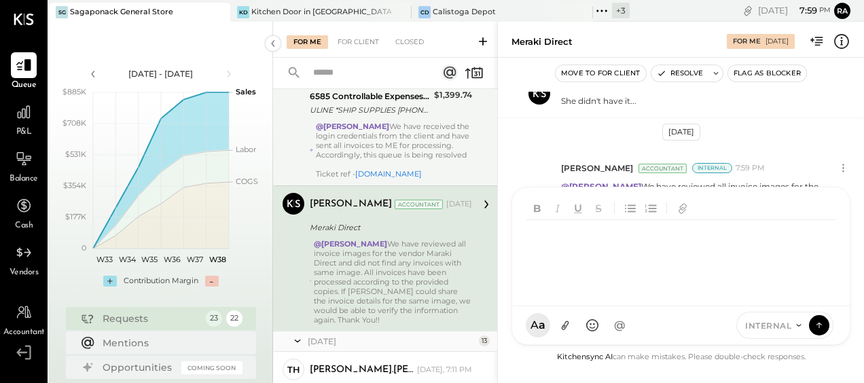
click at [398, 153] on div "@Margot Bloch We have received the login credentials from the client and have s…" at bounding box center [394, 150] width 156 height 57
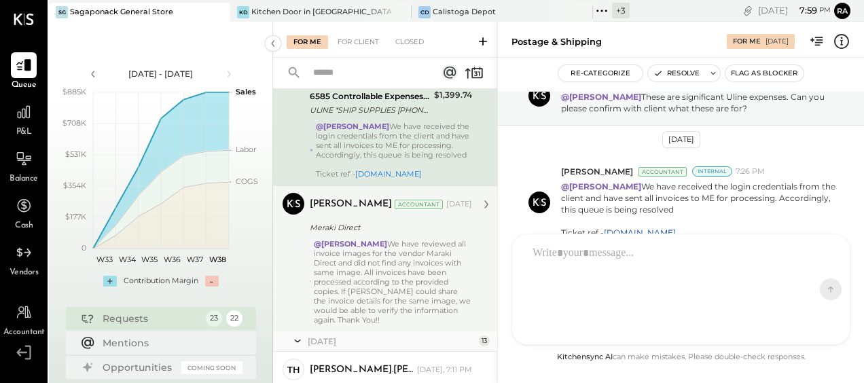
click at [398, 234] on div "Meraki Direct" at bounding box center [389, 228] width 158 height 14
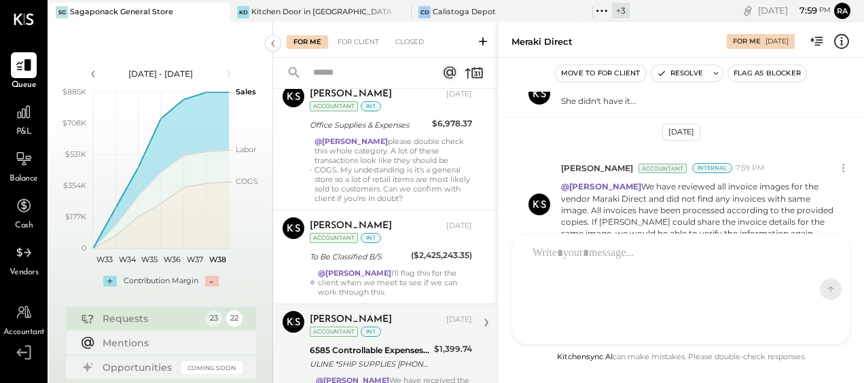
scroll to position [591, 0]
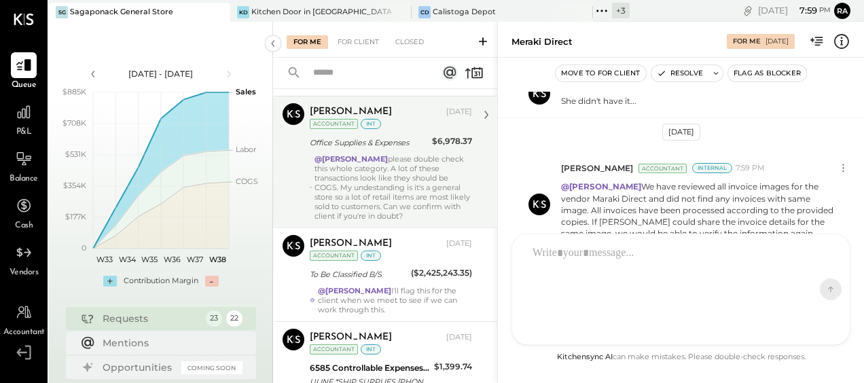
click at [382, 185] on div "@[PERSON_NAME] please double check this whole category. A lot of these transact…" at bounding box center [393, 187] width 158 height 67
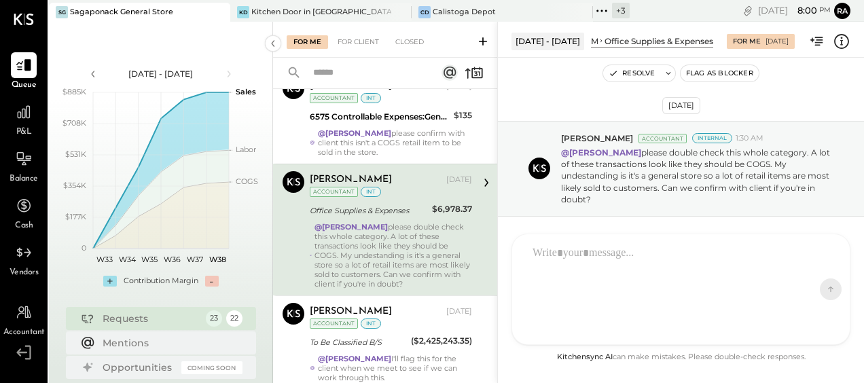
scroll to position [455, 0]
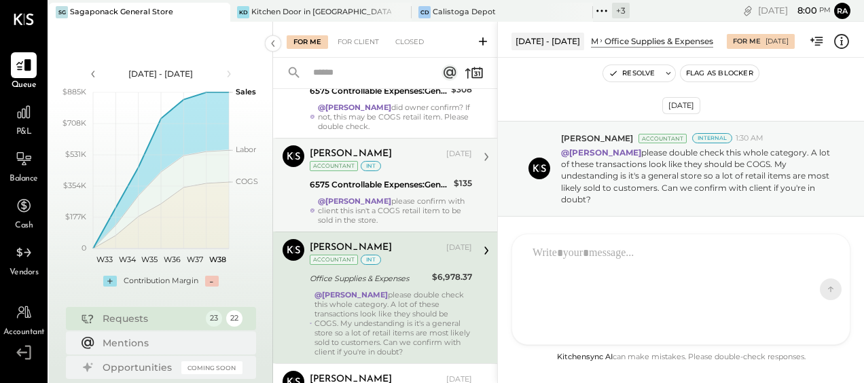
click at [382, 196] on div "@Janvi Soni please confirm with client this isn't a COGS retail item to be sold…" at bounding box center [395, 210] width 154 height 29
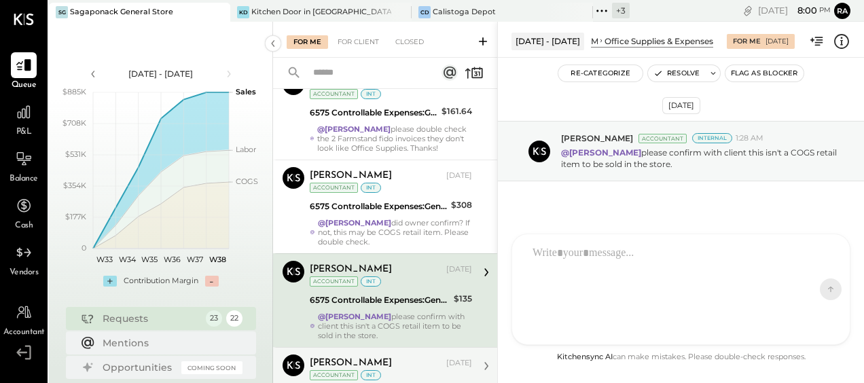
scroll to position [319, 0]
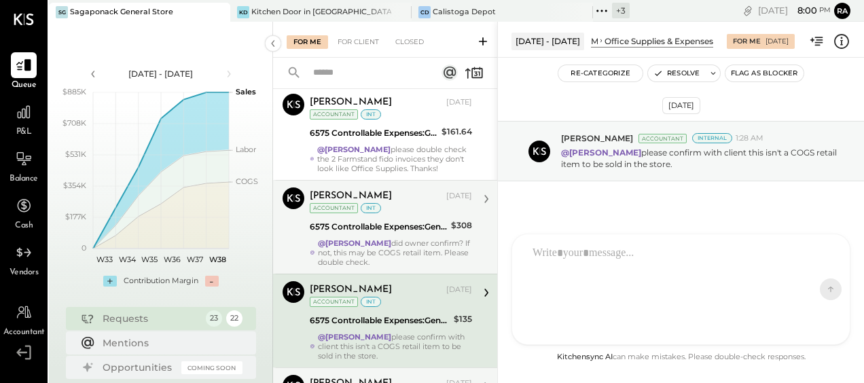
click at [388, 225] on div "6575 Controllable Expenses:General & Administrative Expenses:Office Supplies & …" at bounding box center [378, 227] width 137 height 14
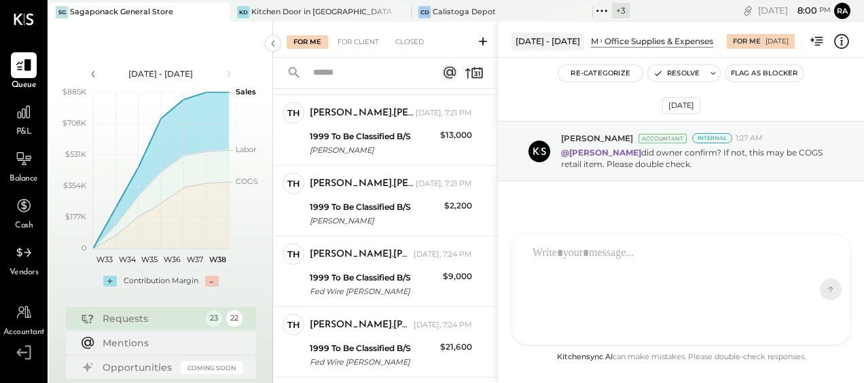
scroll to position [1514, 0]
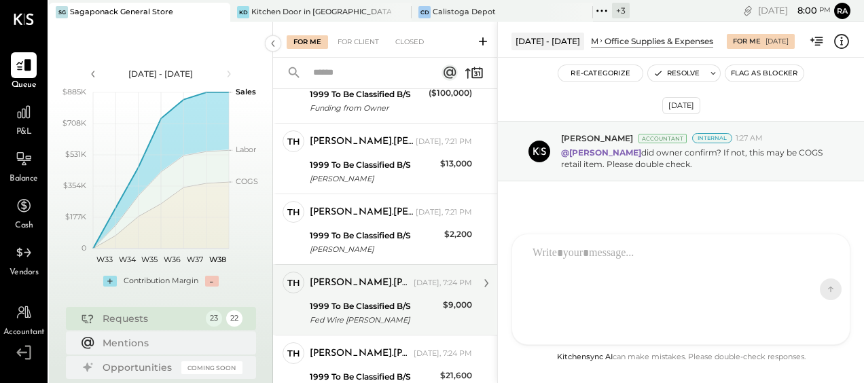
click at [392, 282] on div "[PERSON_NAME].[PERSON_NAME]" at bounding box center [360, 283] width 101 height 14
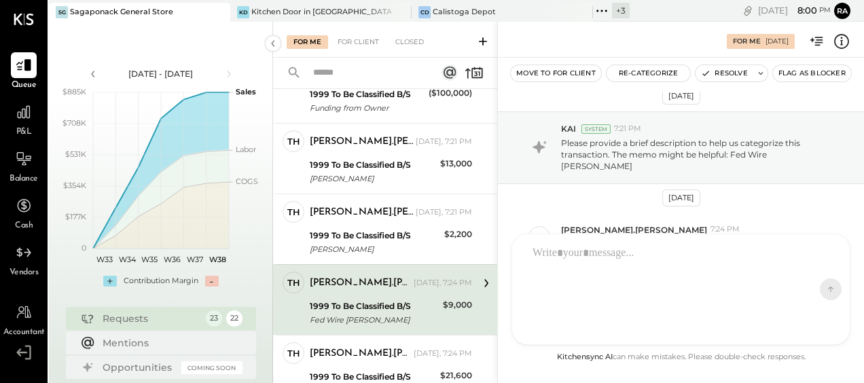
scroll to position [1582, 0]
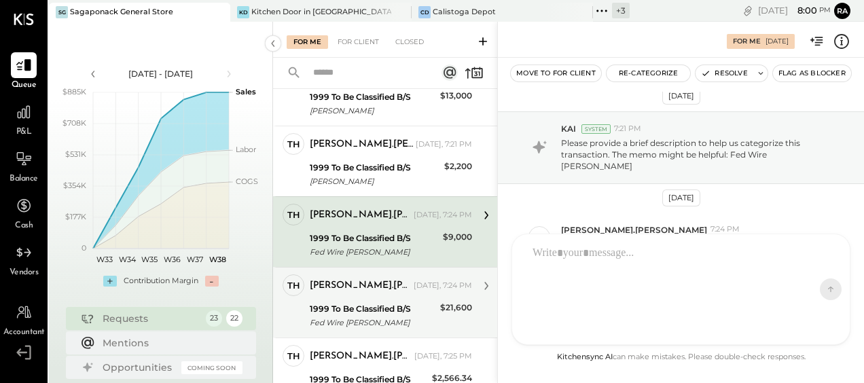
click at [392, 297] on div "Thomas.Murphy Today, 7:24 PM" at bounding box center [391, 285] width 162 height 23
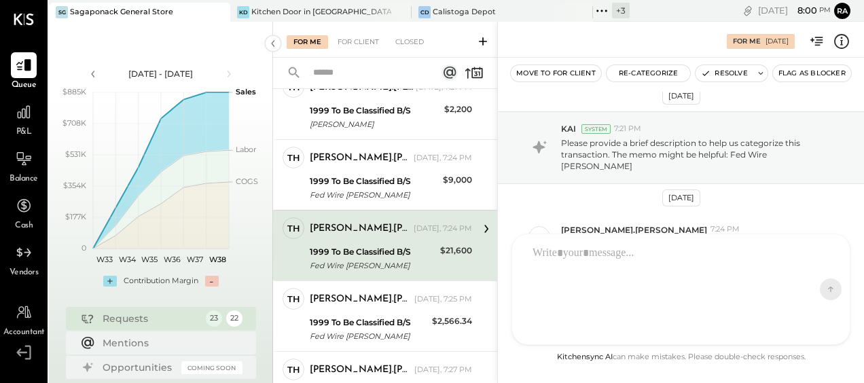
scroll to position [1718, 0]
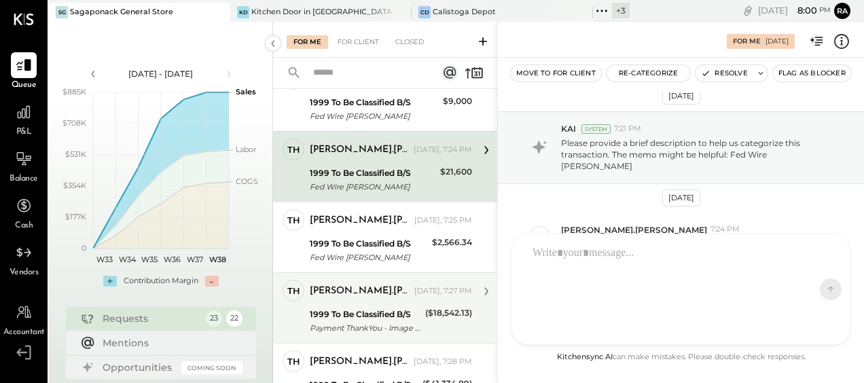
click at [392, 297] on div "[PERSON_NAME].[PERSON_NAME]" at bounding box center [361, 291] width 102 height 14
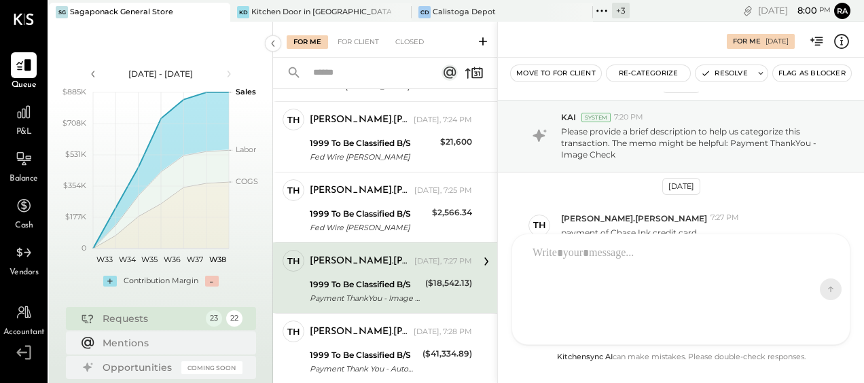
scroll to position [1785, 0]
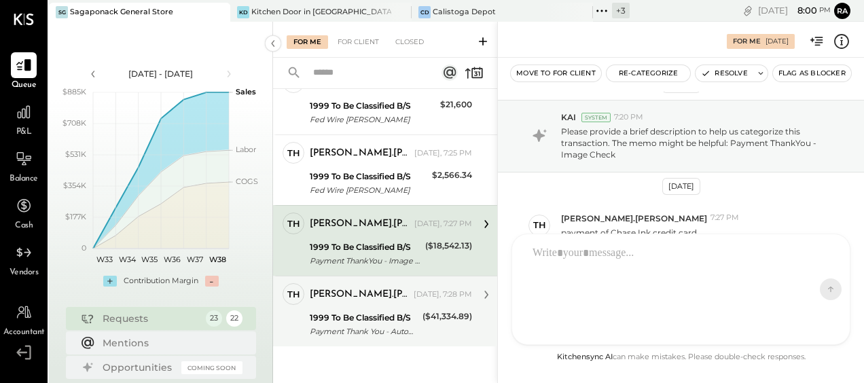
click at [389, 319] on div "1999 To Be Classified B/S" at bounding box center [364, 318] width 109 height 14
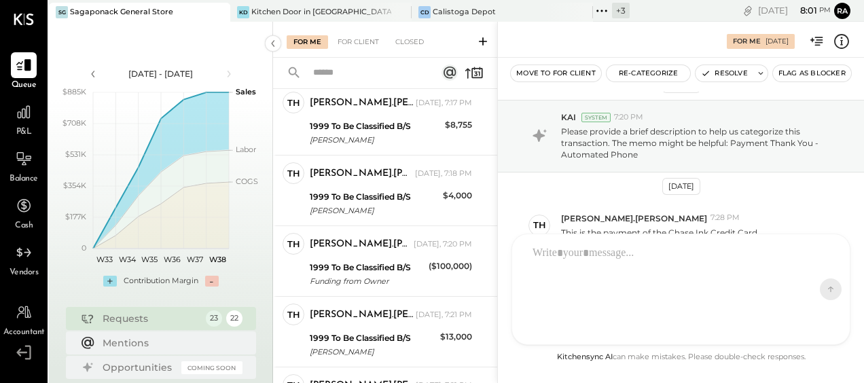
scroll to position [1310, 0]
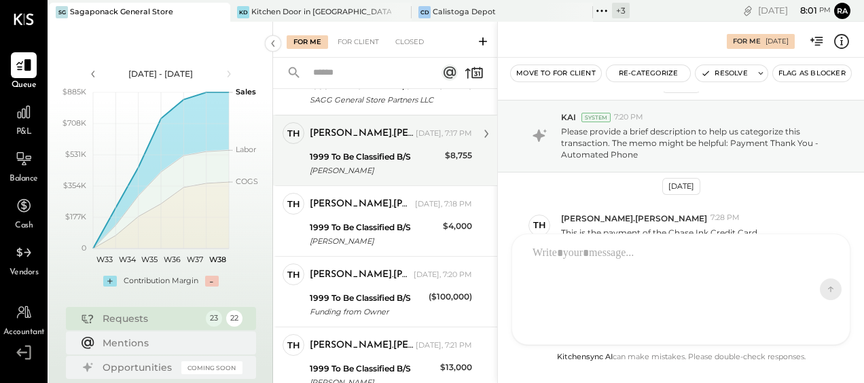
click at [382, 164] on div "1999 To Be Classified B/S" at bounding box center [375, 157] width 131 height 14
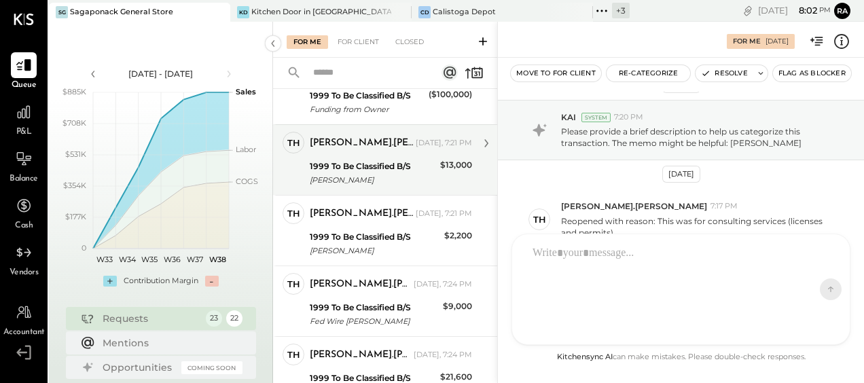
scroll to position [1514, 0]
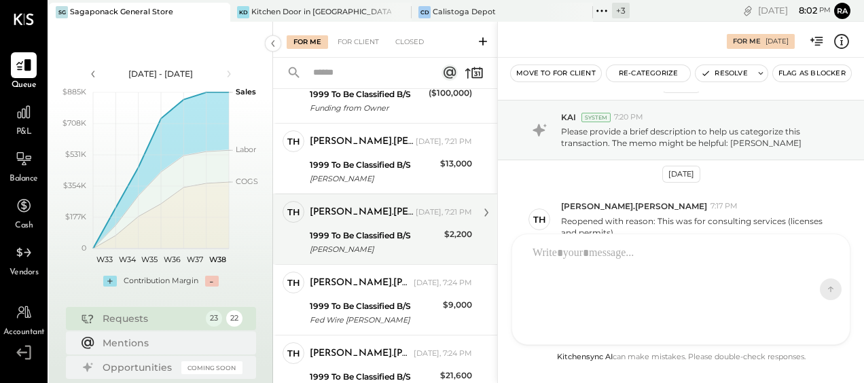
click at [414, 248] on div "Britton Bistrian" at bounding box center [375, 249] width 130 height 14
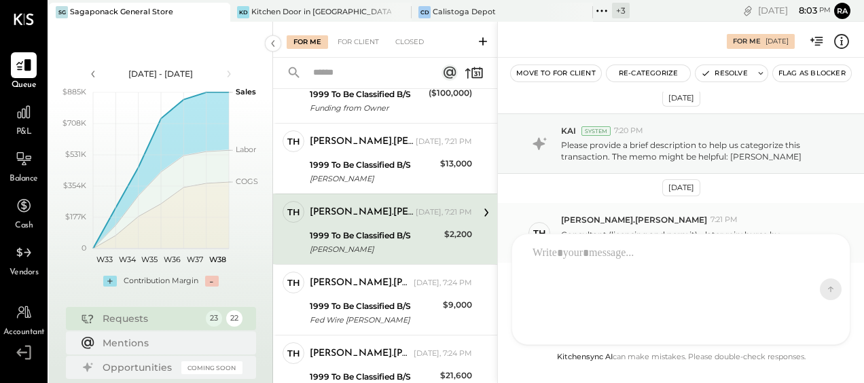
scroll to position [10, 0]
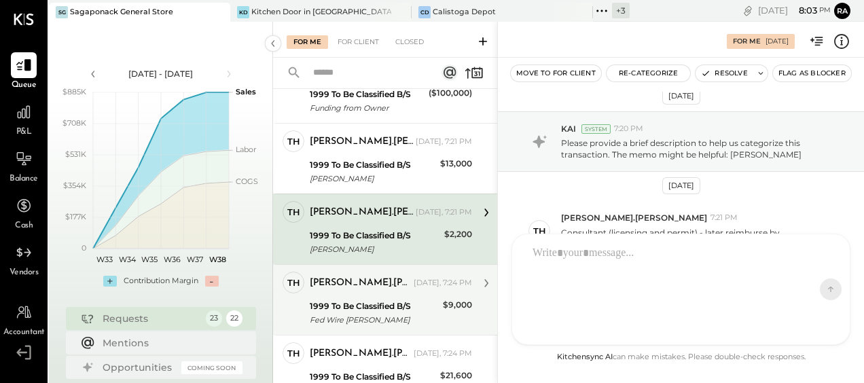
click at [407, 303] on div "1999 To Be Classified B/S" at bounding box center [374, 306] width 129 height 14
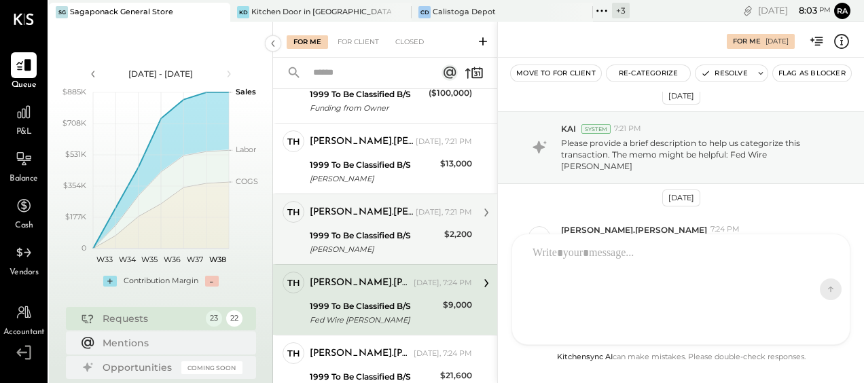
click at [390, 240] on div "1999 To Be Classified B/S" at bounding box center [375, 236] width 130 height 14
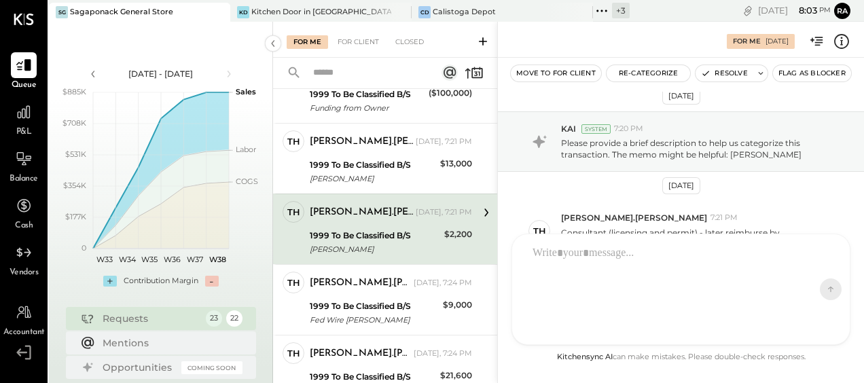
click at [616, 266] on div at bounding box center [668, 289] width 286 height 102
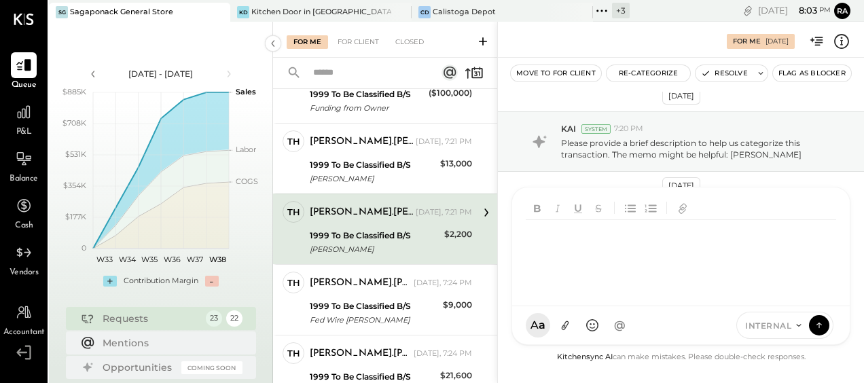
click at [616, 266] on div at bounding box center [680, 267] width 310 height 94
click at [547, 172] on div "Jul 9th, 2025 KAI System 7:20 PM Please provide a brief description to help us …" at bounding box center [681, 220] width 366 height 257
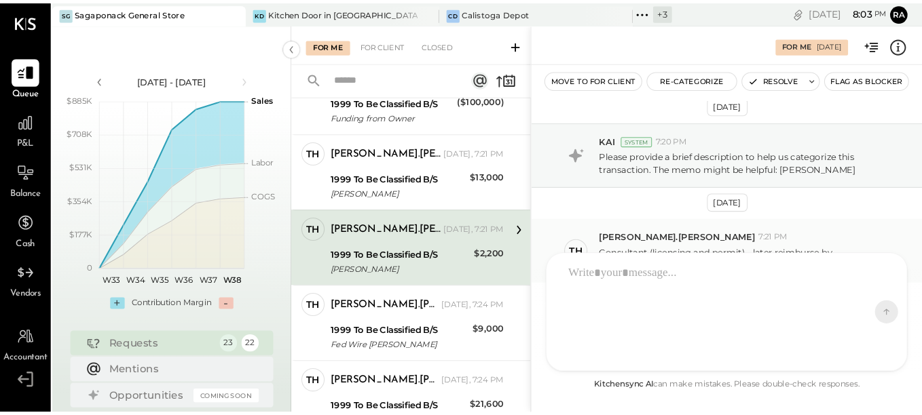
scroll to position [10, 0]
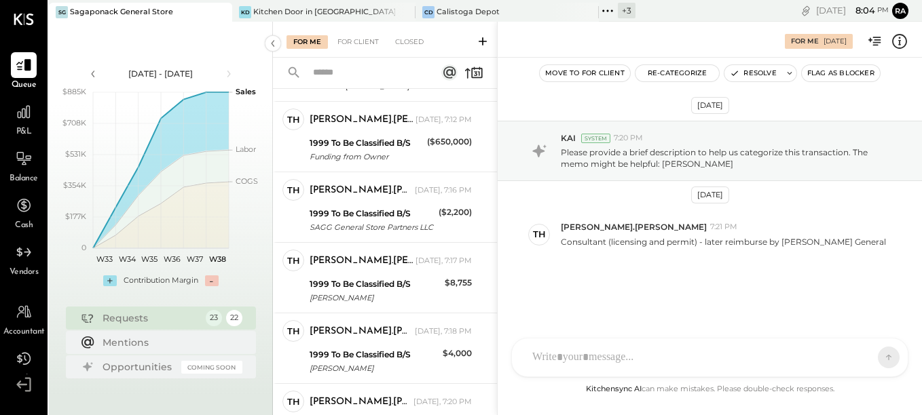
scroll to position [1070, 0]
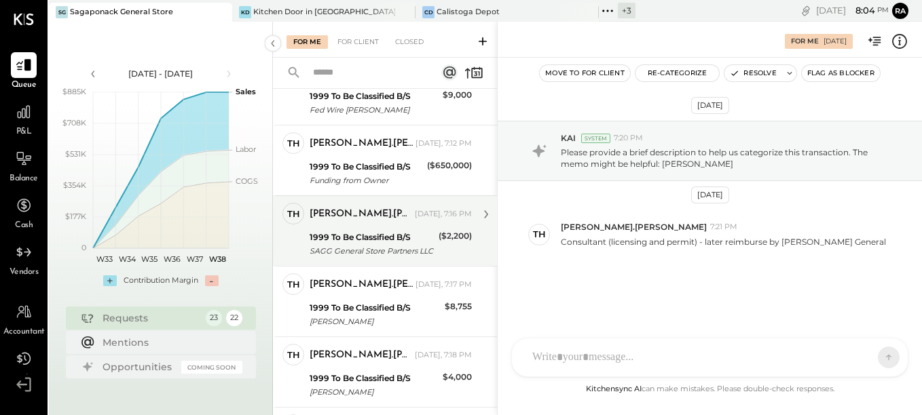
click at [424, 258] on div "SAGG General Store Partners LLC" at bounding box center [372, 251] width 125 height 14
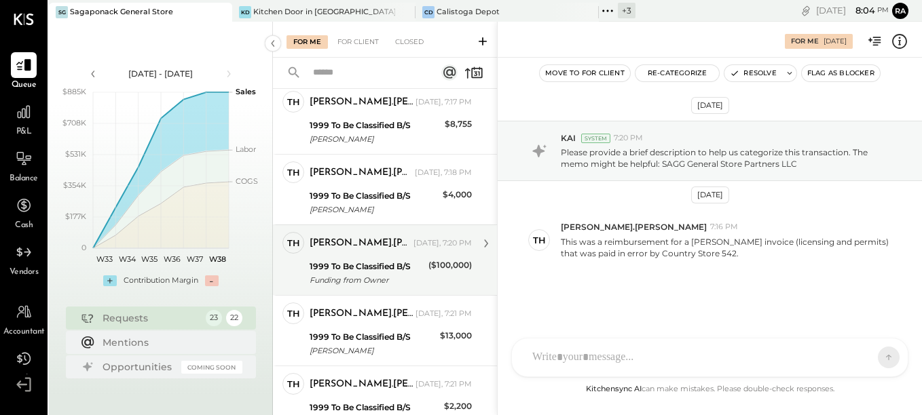
scroll to position [1274, 0]
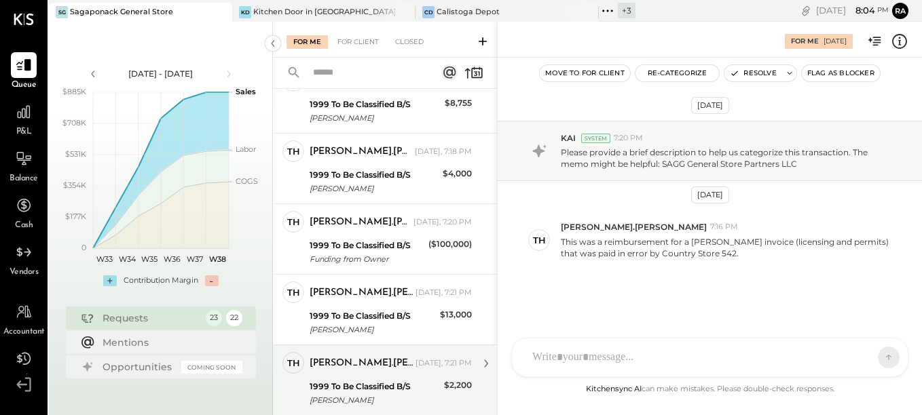
click at [432, 373] on div "Thomas.Murphy Today, 7:21 PM" at bounding box center [391, 363] width 162 height 19
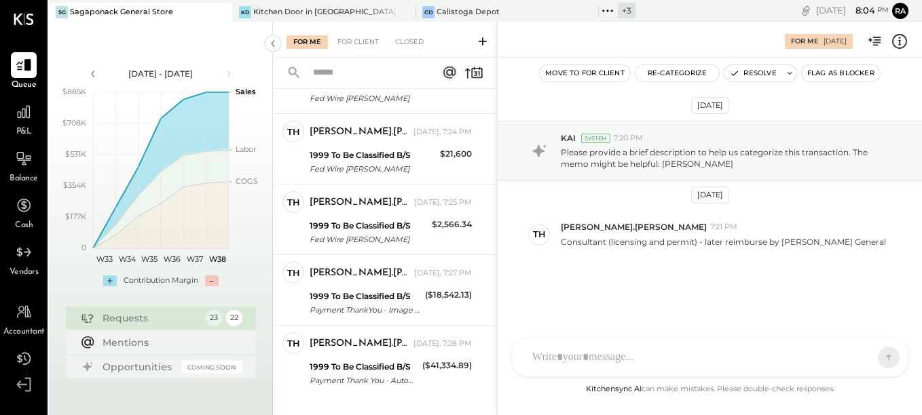
scroll to position [1674, 0]
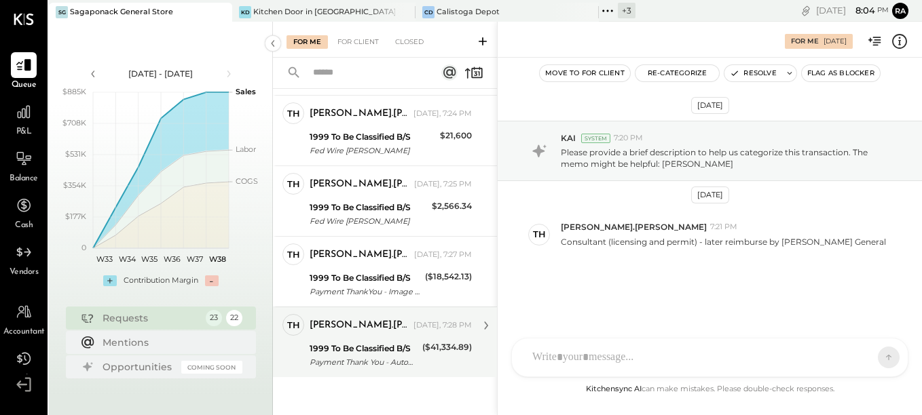
click at [378, 330] on div "[PERSON_NAME].[PERSON_NAME]" at bounding box center [360, 326] width 101 height 14
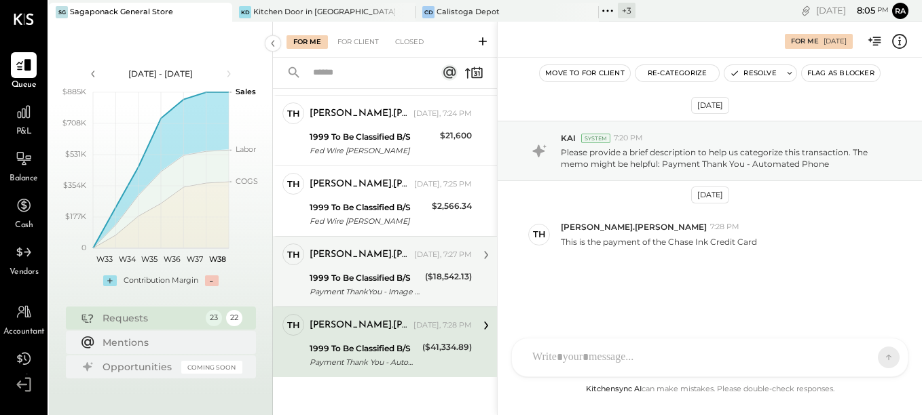
click at [390, 282] on div "1999 To Be Classified B/S" at bounding box center [365, 279] width 111 height 14
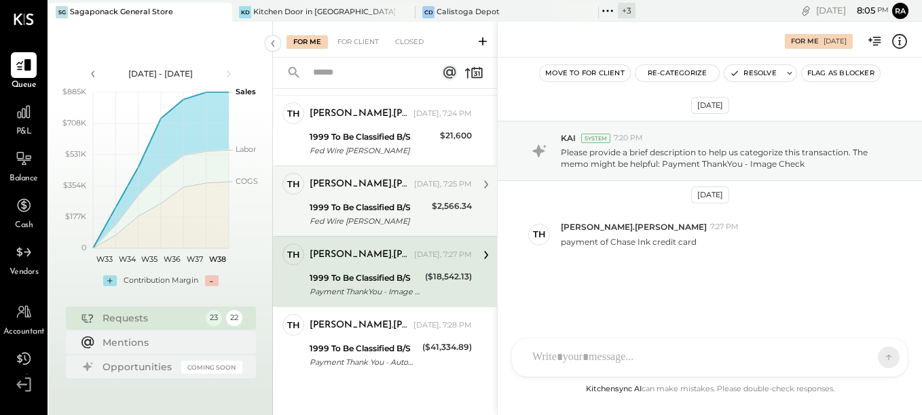
click at [388, 215] on div "Fed Wire Daniel Eddy" at bounding box center [369, 222] width 118 height 14
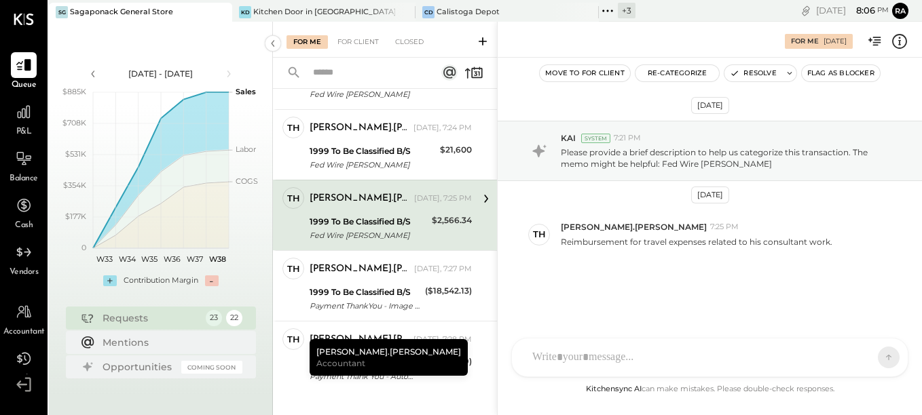
scroll to position [1674, 0]
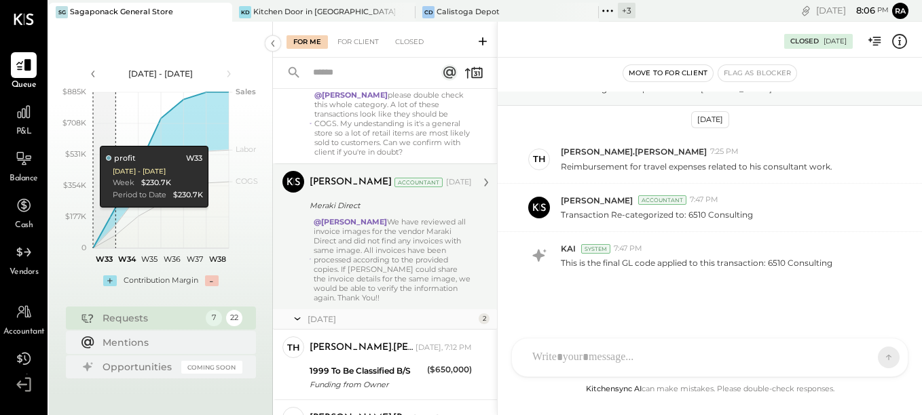
scroll to position [466, 0]
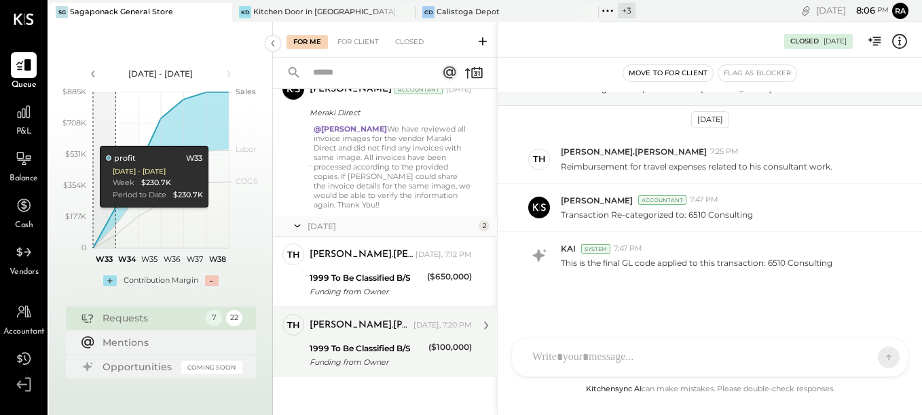
click at [381, 322] on div "[PERSON_NAME].[PERSON_NAME]" at bounding box center [360, 326] width 101 height 14
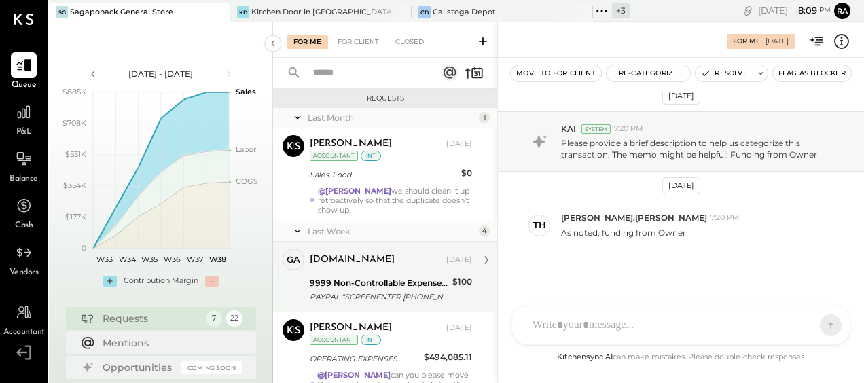
click at [382, 271] on div "[DOMAIN_NAME] [DATE] 9999 Non-Controllable Expenses:Other Income and Expenses:T…" at bounding box center [391, 276] width 162 height 56
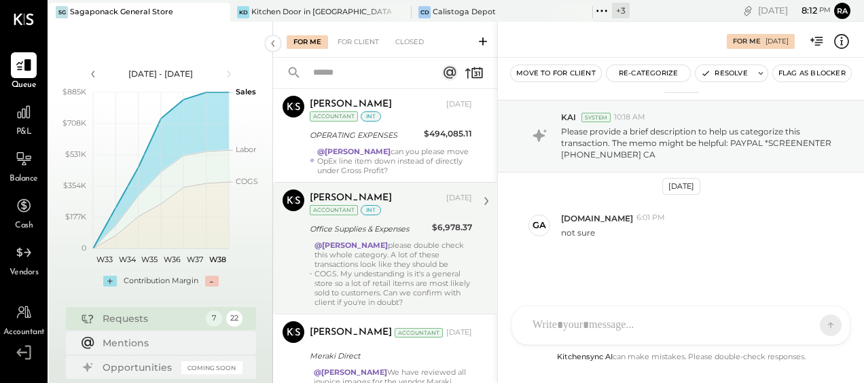
scroll to position [155, 0]
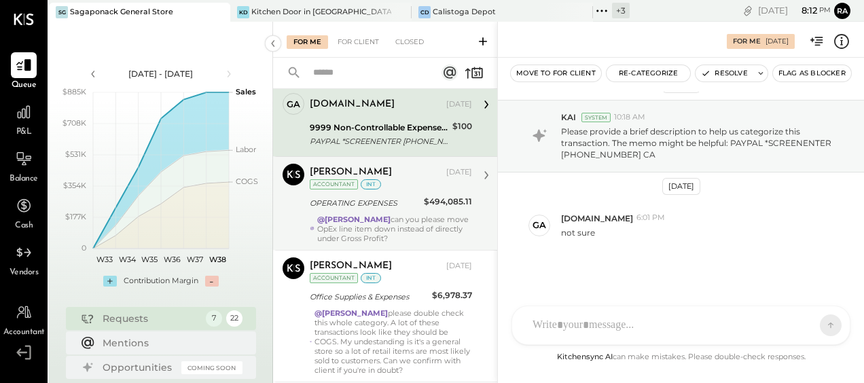
click at [370, 198] on div "OPERATING EXPENSES" at bounding box center [365, 203] width 110 height 14
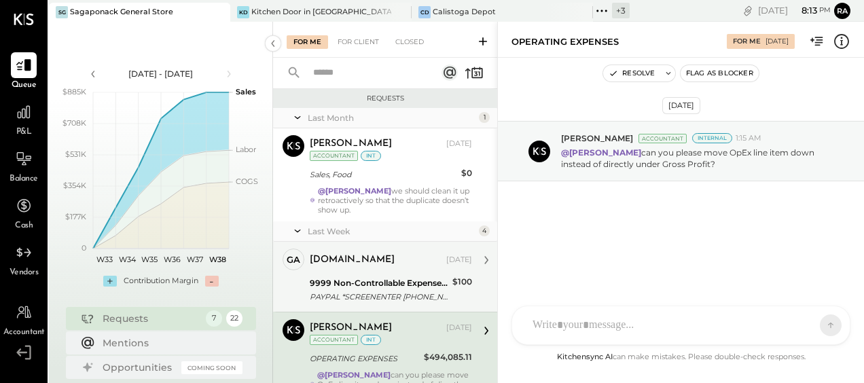
click at [374, 278] on div "9999 Non-Controllable Expenses:Other Income and Expenses:To Be Classified P&L" at bounding box center [379, 283] width 138 height 14
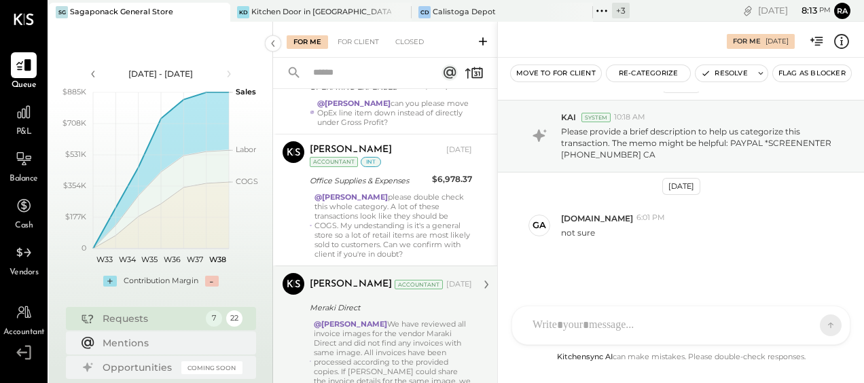
scroll to position [204, 0]
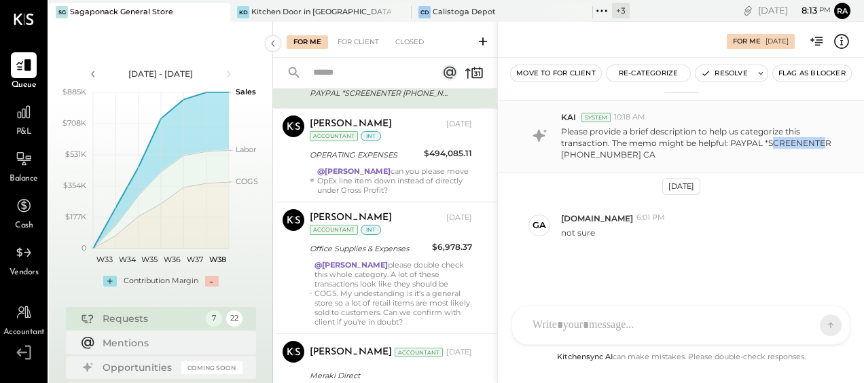
drag, startPoint x: 770, startPoint y: 143, endPoint x: 823, endPoint y: 141, distance: 53.0
click at [823, 141] on p "Please provide a brief description to help us categorize this transaction. The …" at bounding box center [700, 143] width 278 height 35
drag, startPoint x: 823, startPoint y: 141, endPoint x: 830, endPoint y: 141, distance: 7.5
click at [830, 141] on p "Please provide a brief description to help us categorize this transaction. The …" at bounding box center [700, 143] width 278 height 35
drag, startPoint x: 830, startPoint y: 141, endPoint x: 757, endPoint y: 140, distance: 73.3
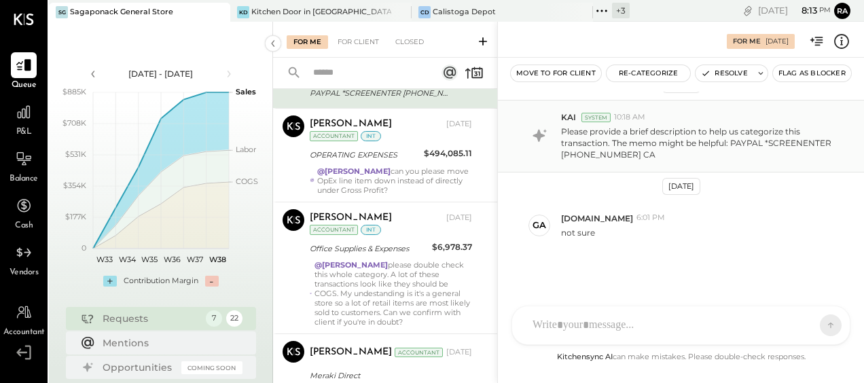
click at [757, 140] on p "Please provide a brief description to help us categorize this transaction. The …" at bounding box center [700, 143] width 278 height 35
drag, startPoint x: 766, startPoint y: 143, endPoint x: 832, endPoint y: 145, distance: 66.6
click at [832, 145] on p "Please provide a brief description to help us categorize this transaction. The …" at bounding box center [700, 143] width 278 height 35
copy p "SCREENENTER"
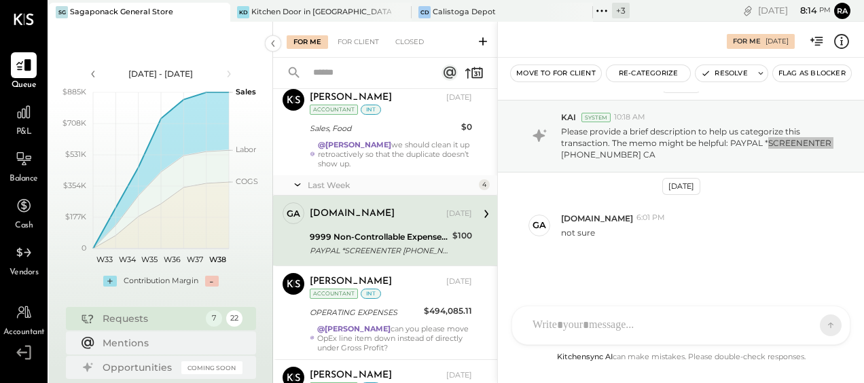
scroll to position [68, 0]
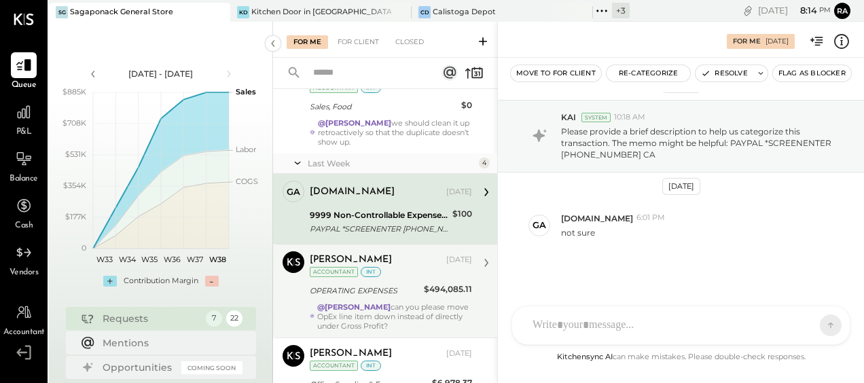
click at [418, 276] on div "Margot Bloch Sep 12, 2025 Accountant int" at bounding box center [391, 265] width 162 height 28
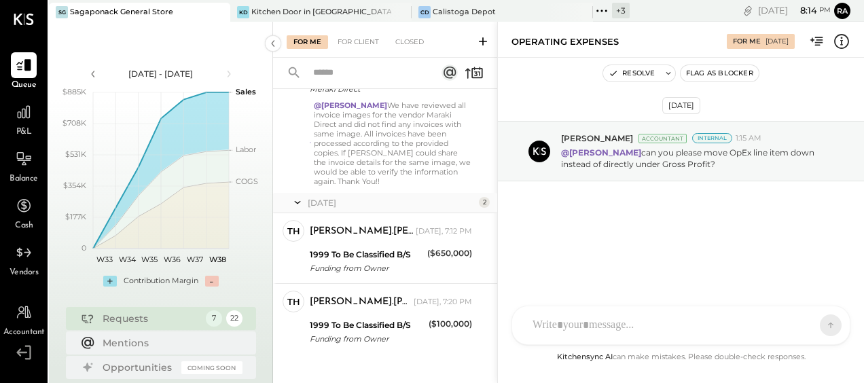
scroll to position [495, 0]
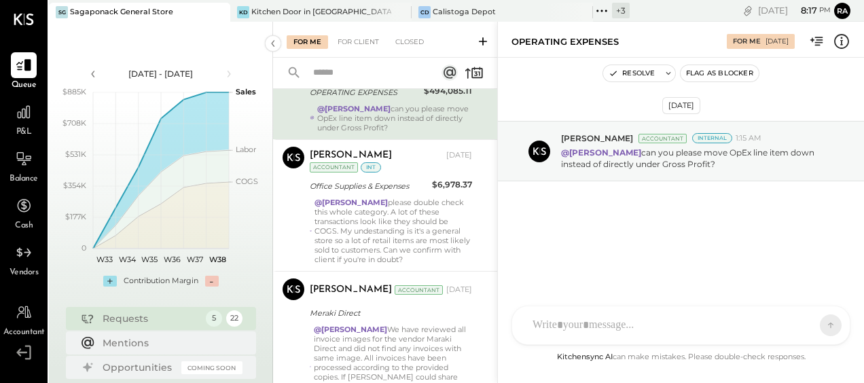
scroll to position [272, 0]
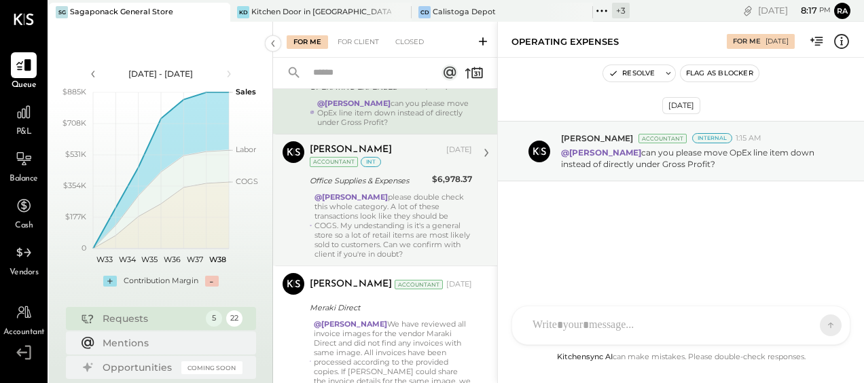
click at [386, 197] on div "@[PERSON_NAME] please double check this whole category. A lot of these transact…" at bounding box center [393, 225] width 158 height 67
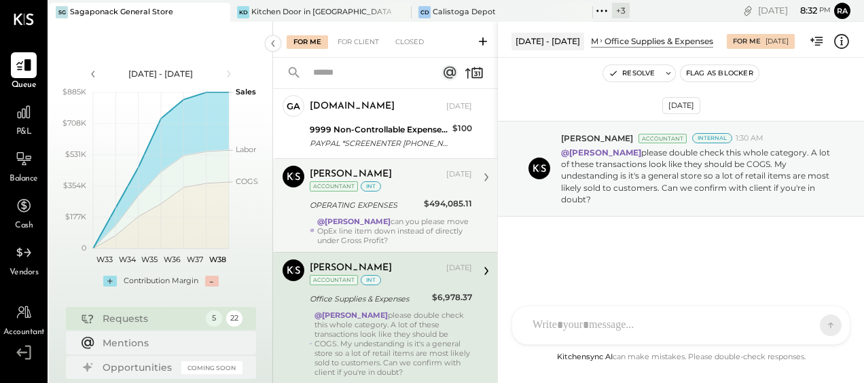
scroll to position [130, 0]
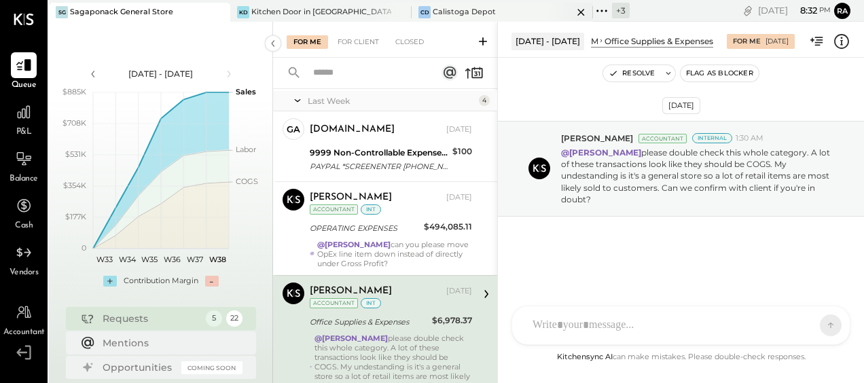
click at [440, 20] on div "CD Calistoga Depot" at bounding box center [501, 12] width 181 height 19
